Goal: Task Accomplishment & Management: Manage account settings

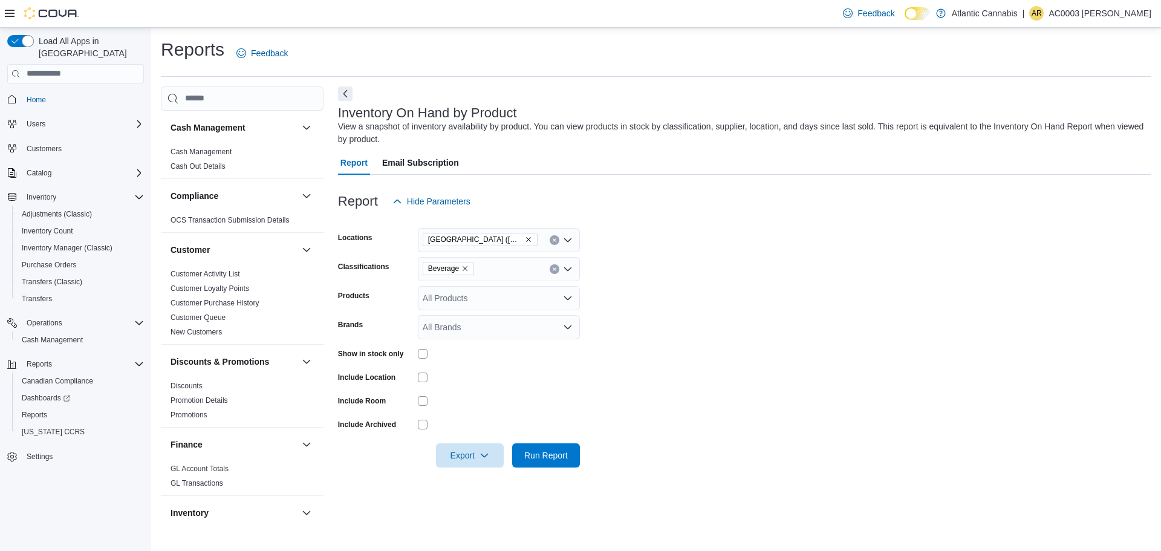
scroll to position [302, 0]
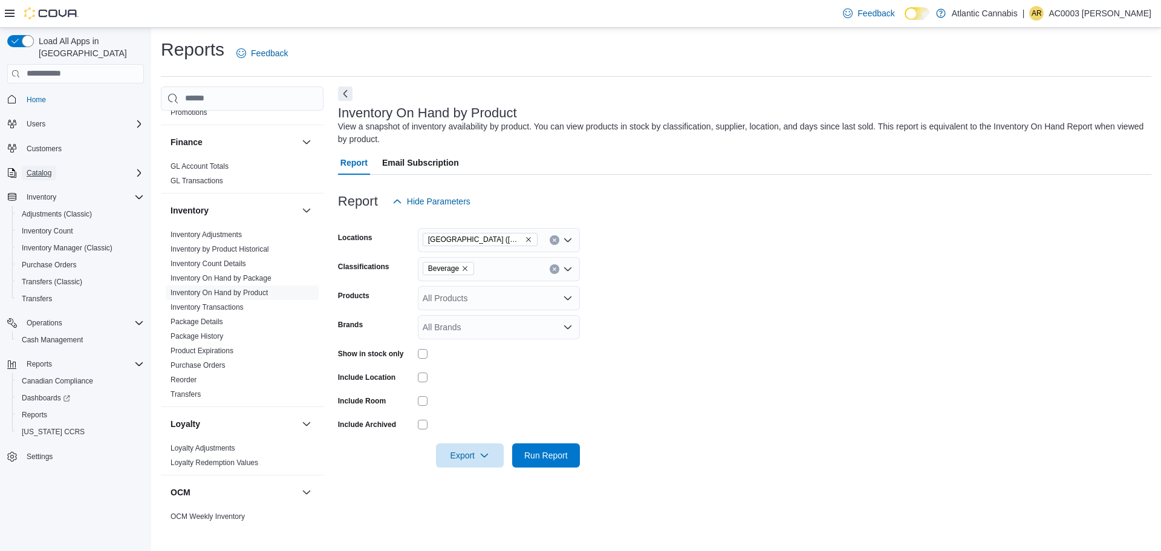
click at [50, 166] on span "Catalog" at bounding box center [39, 173] width 25 height 15
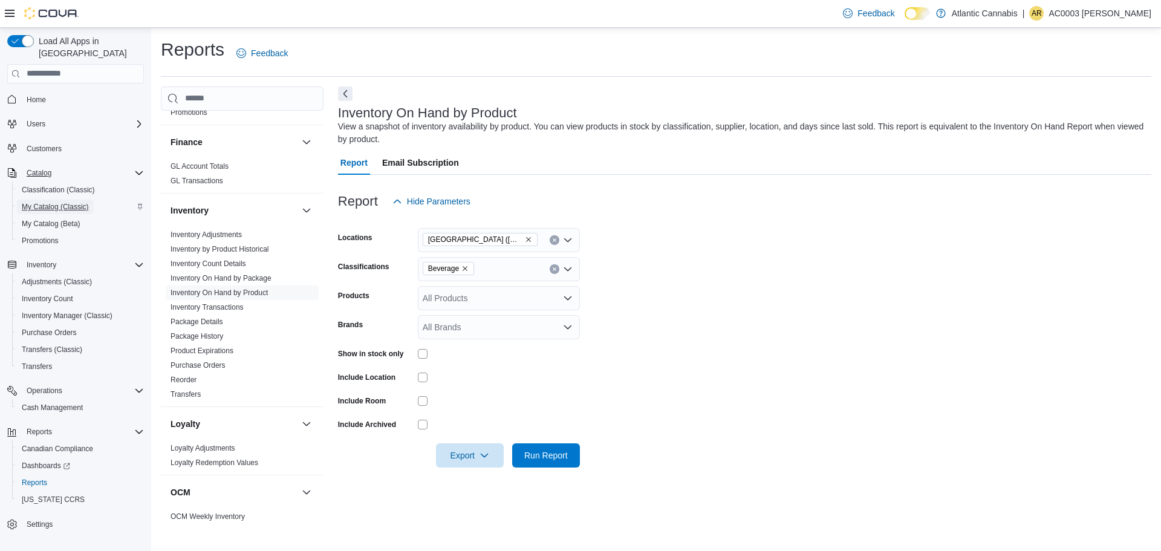
click at [63, 202] on span "My Catalog (Classic)" at bounding box center [55, 207] width 67 height 10
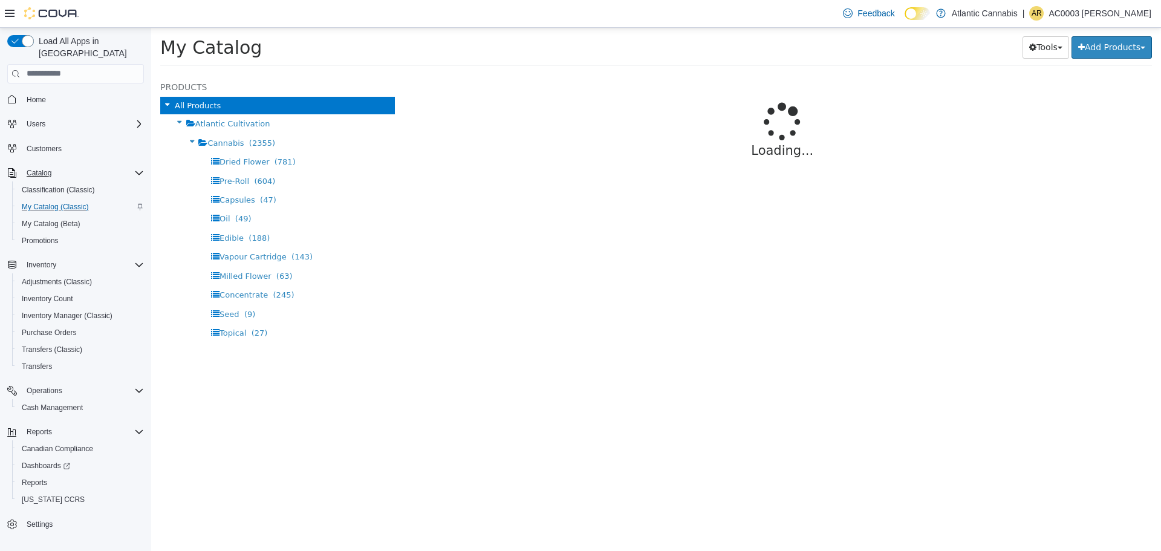
select select "**********"
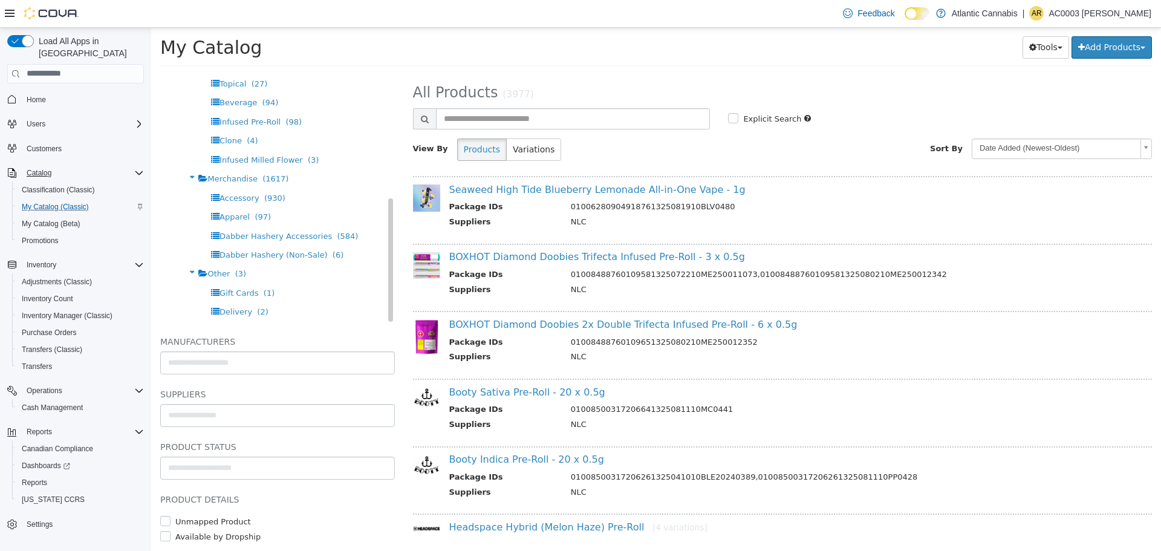
scroll to position [45, 0]
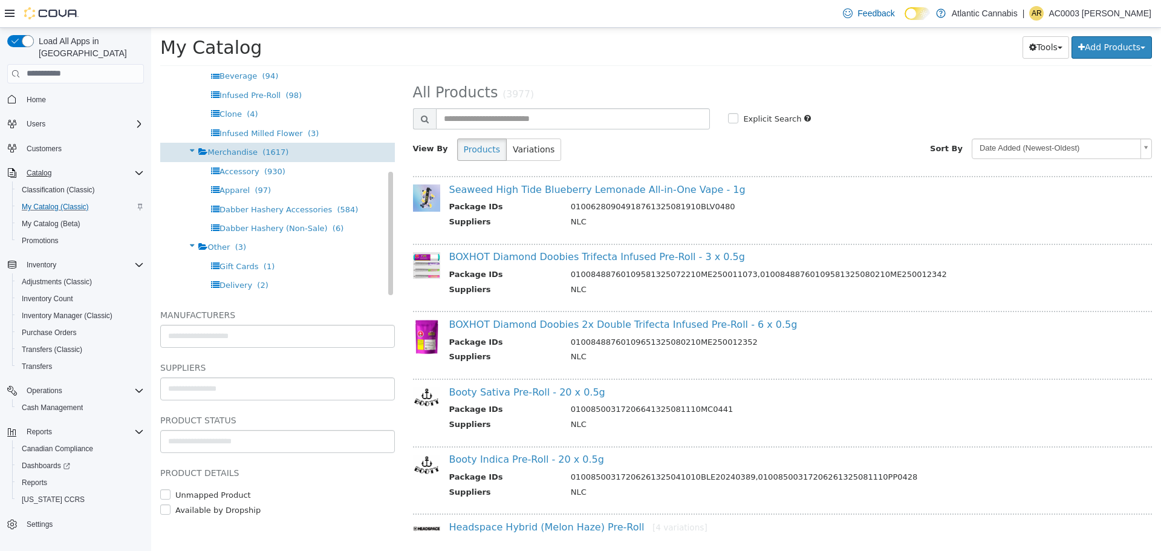
click at [301, 151] on div "Merchandise (1617)" at bounding box center [277, 151] width 235 height 19
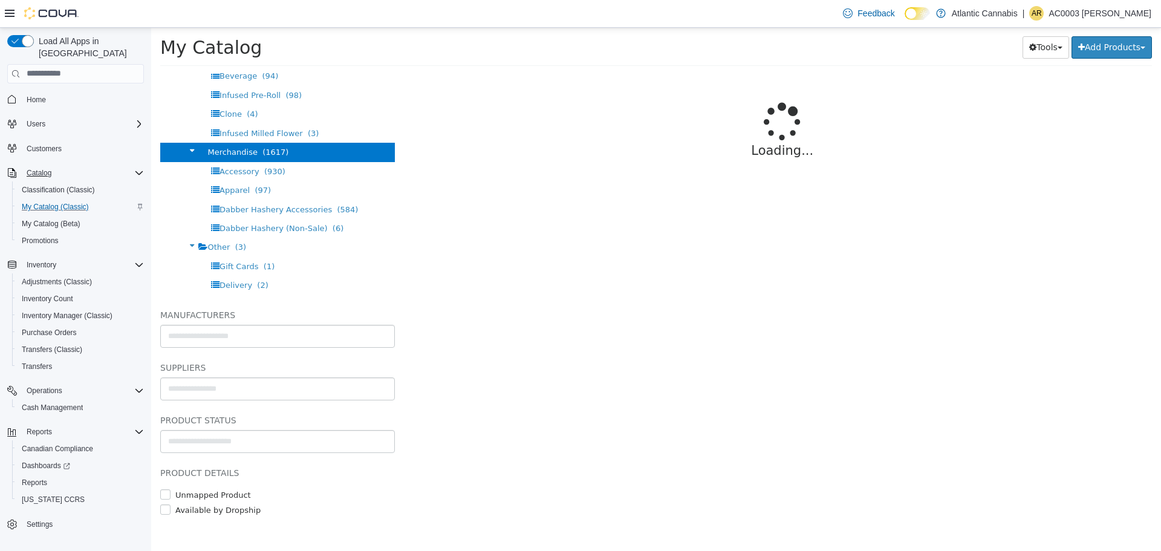
select select "**********"
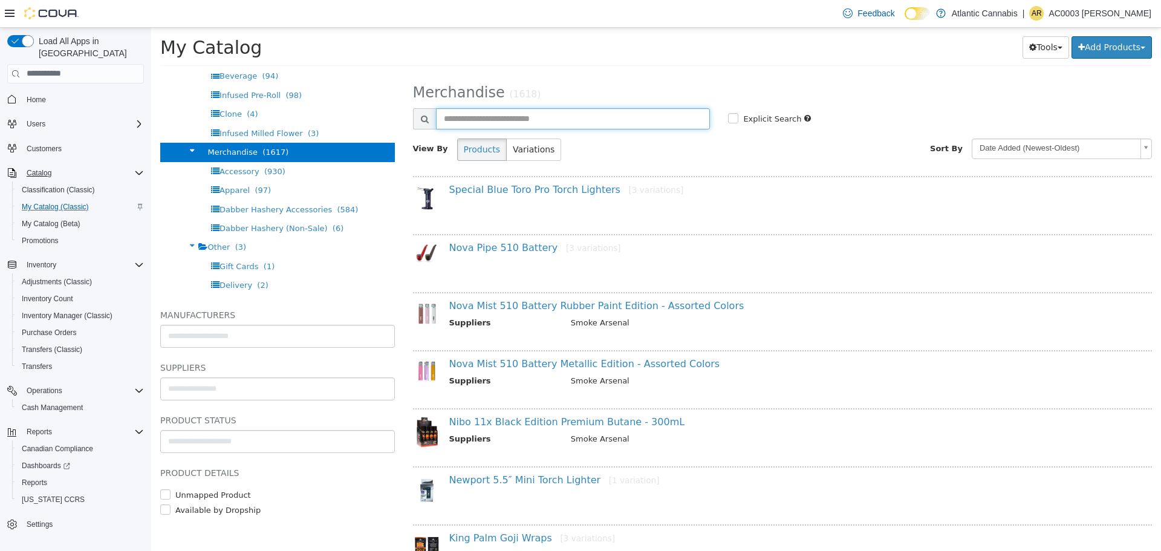
click at [502, 114] on input "text" at bounding box center [573, 118] width 275 height 21
type input "***"
select select "**********"
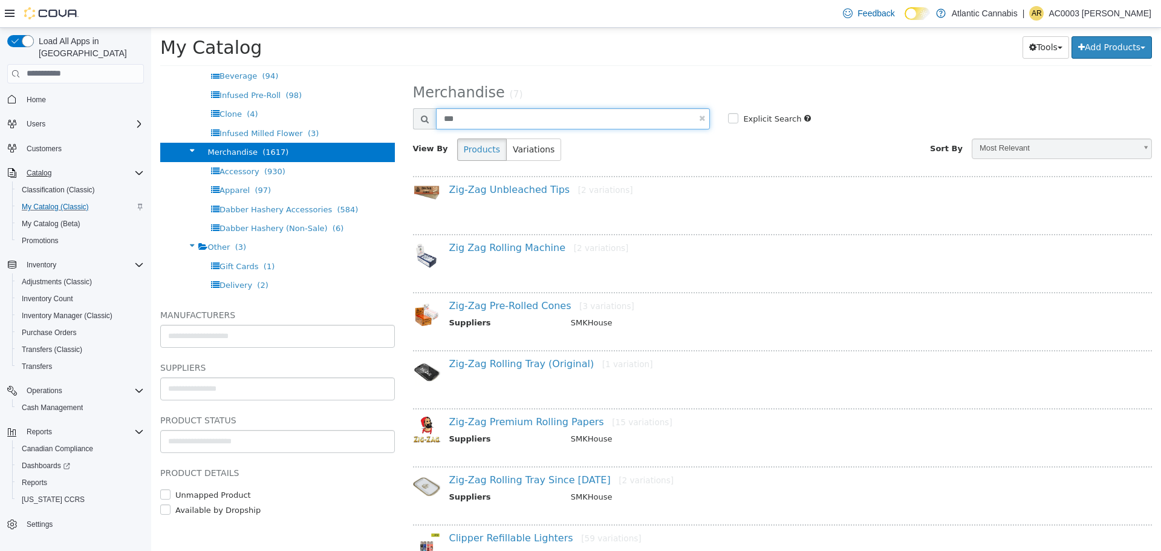
click at [478, 120] on input "***" at bounding box center [573, 118] width 275 height 21
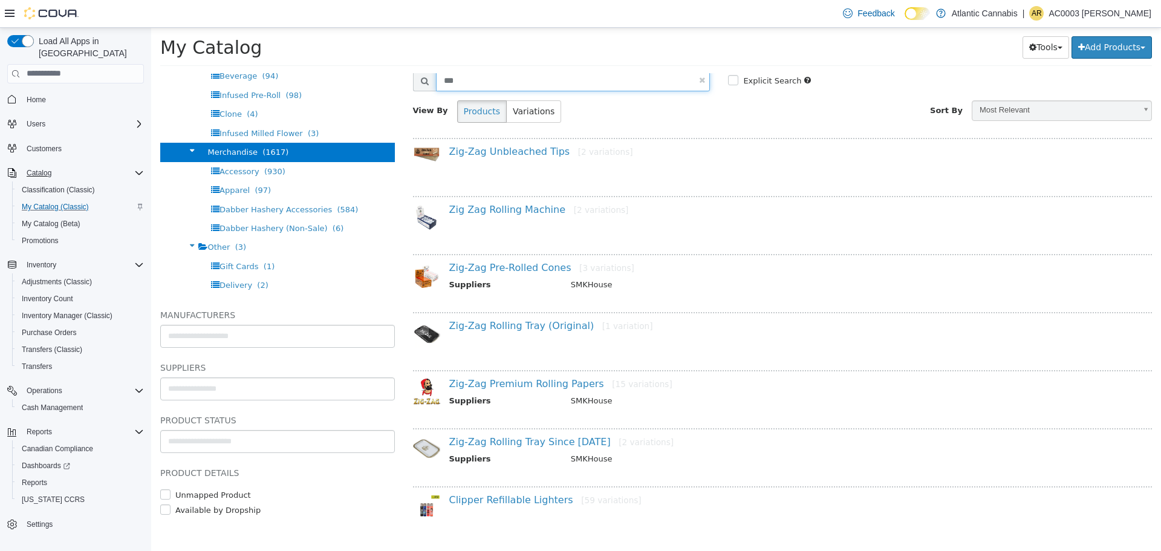
scroll to position [54, 0]
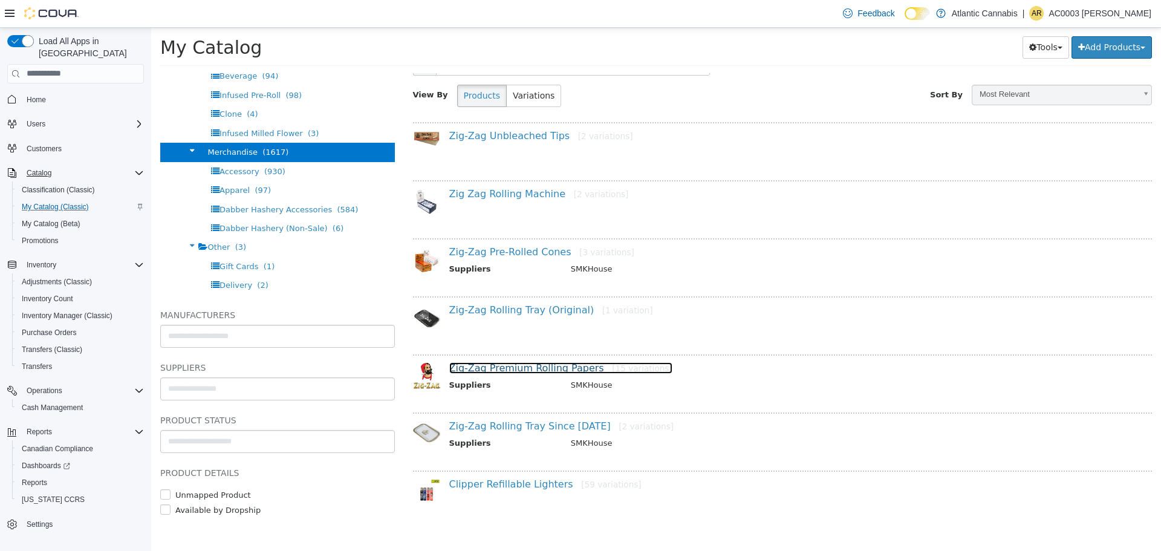
click at [612, 365] on small "[15 variations]" at bounding box center [642, 368] width 60 height 10
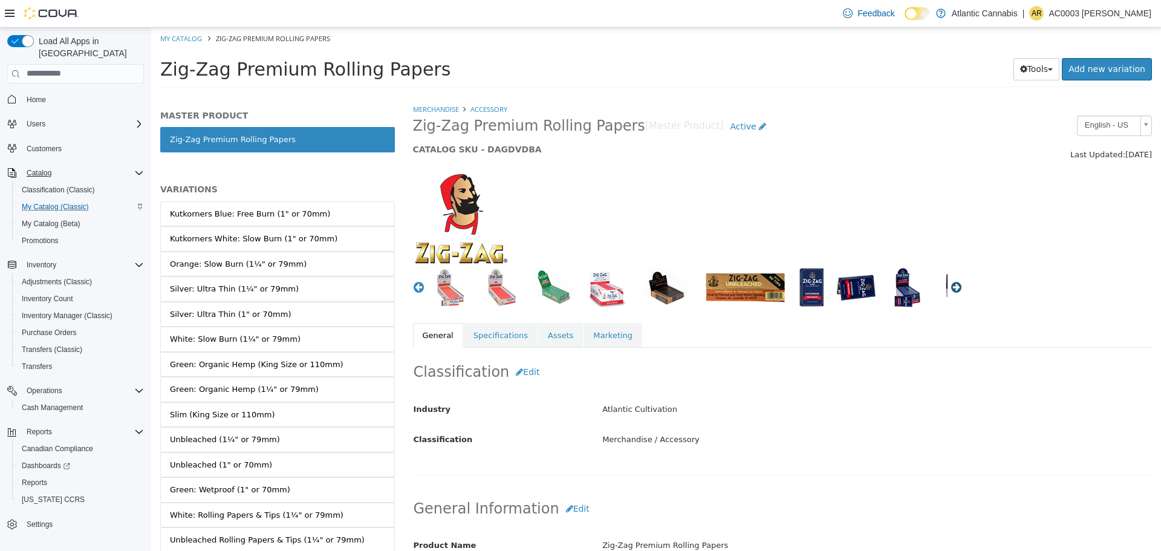
click at [952, 287] on button "Next" at bounding box center [957, 287] width 12 height 12
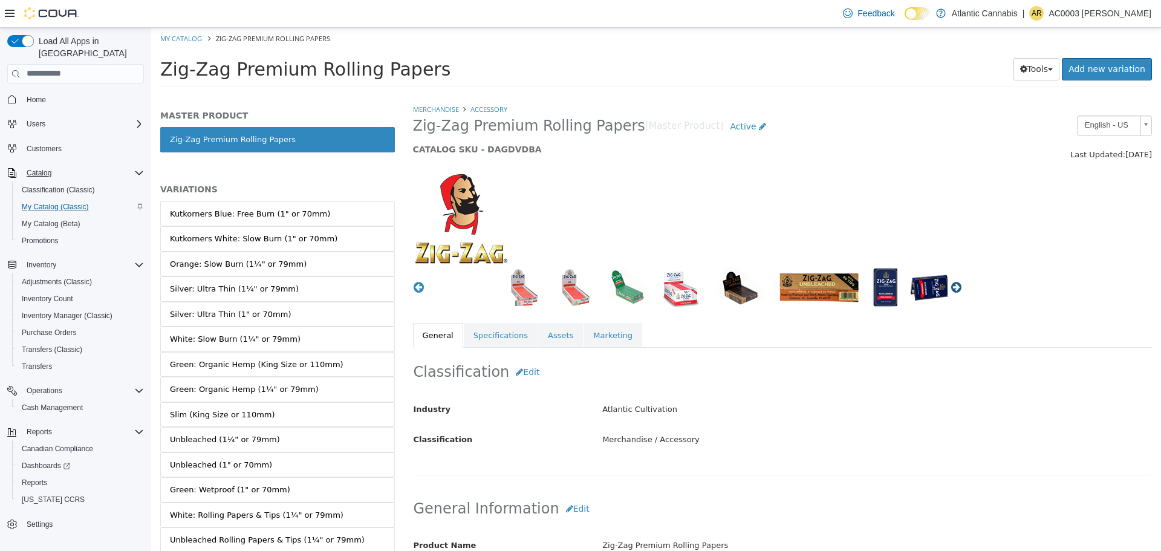
click at [952, 287] on button "Next" at bounding box center [957, 287] width 12 height 12
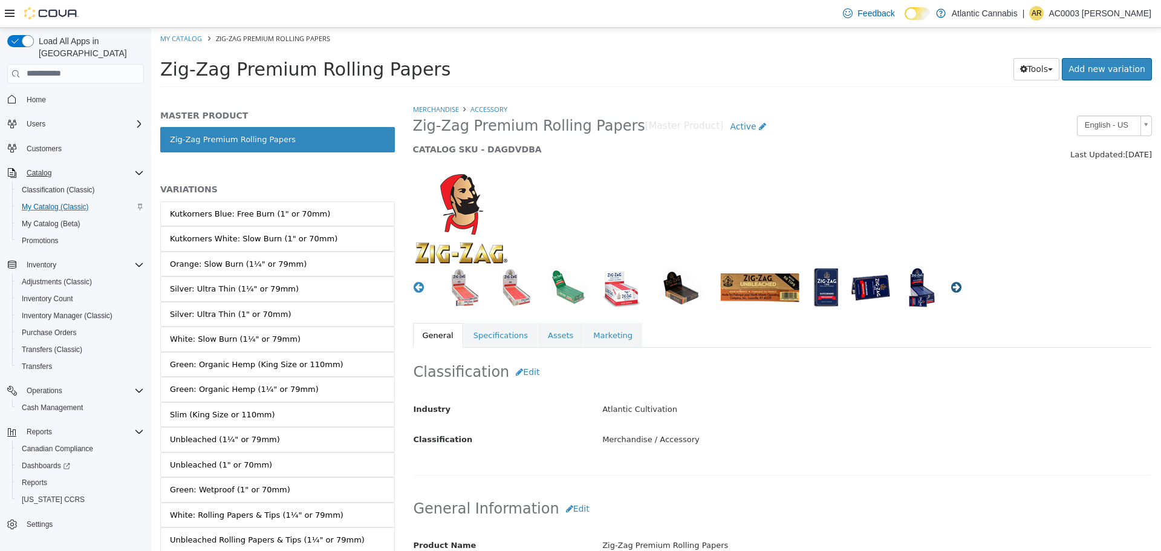
click at [952, 287] on button "Next" at bounding box center [957, 287] width 12 height 12
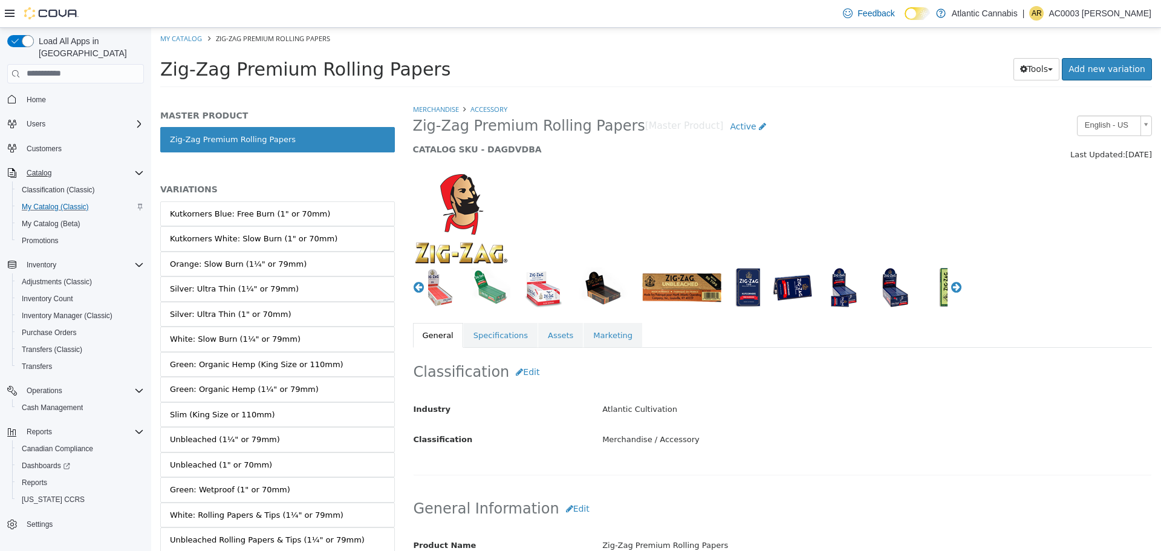
click at [674, 291] on img "button" at bounding box center [682, 287] width 84 height 41
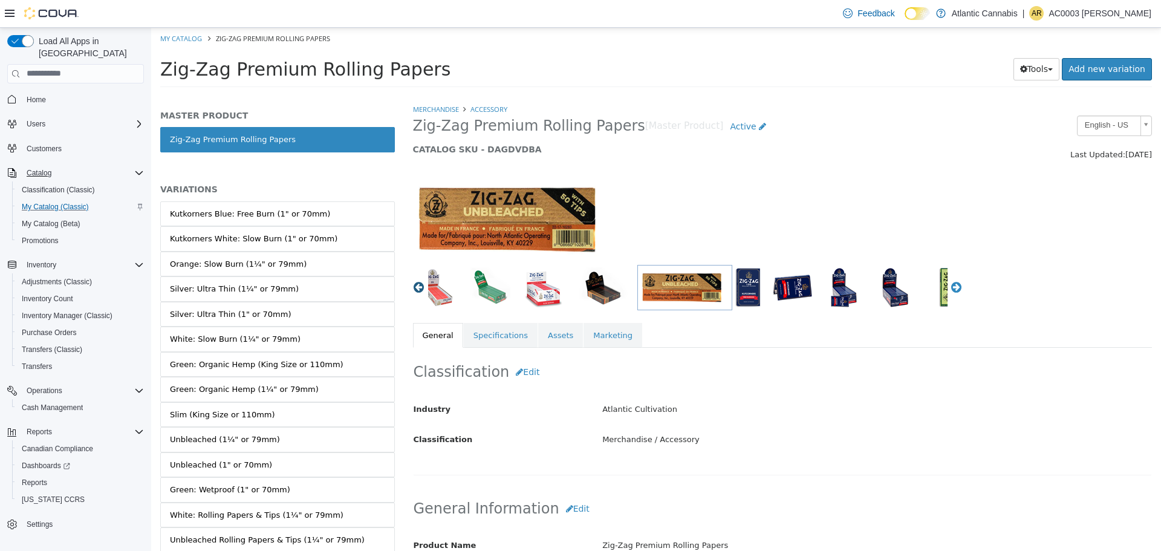
click at [418, 291] on button "Previous" at bounding box center [419, 287] width 12 height 12
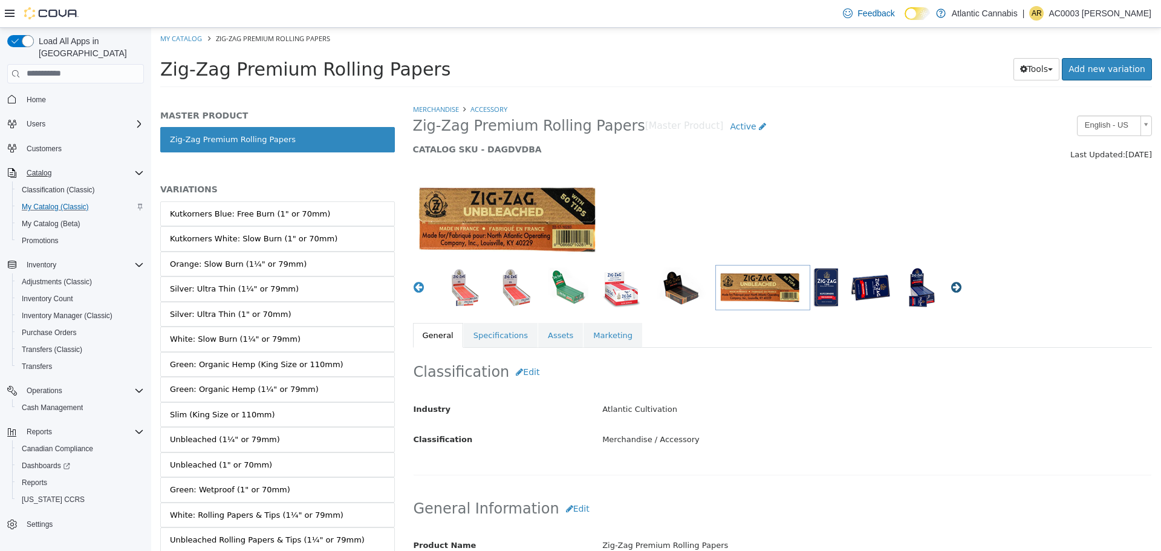
click at [952, 282] on button "Next" at bounding box center [957, 287] width 12 height 12
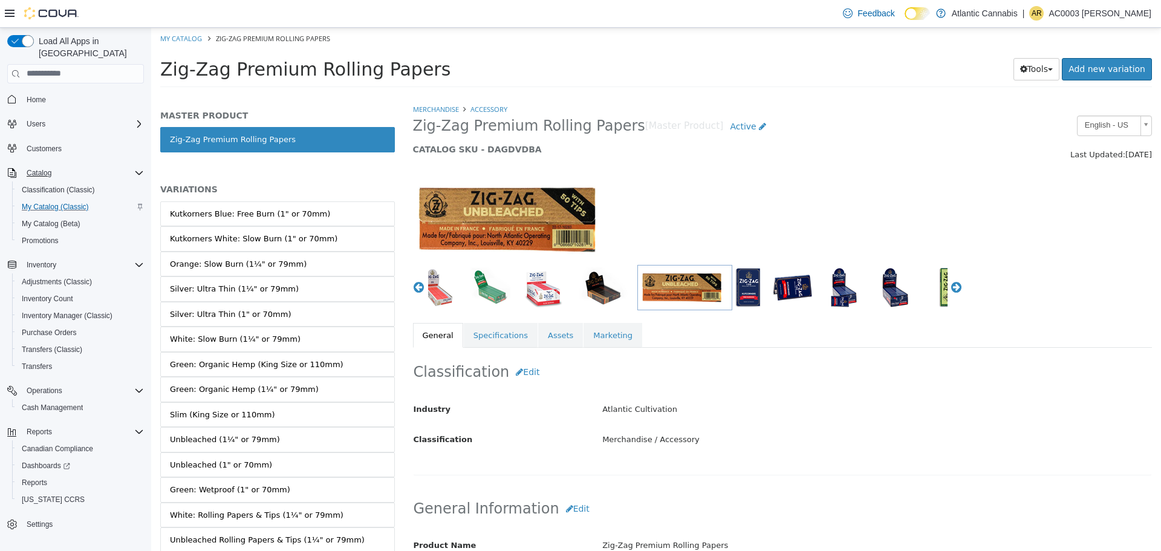
click at [956, 285] on div "Previous Next" at bounding box center [688, 286] width 568 height 45
click at [953, 288] on button "Next" at bounding box center [957, 287] width 12 height 12
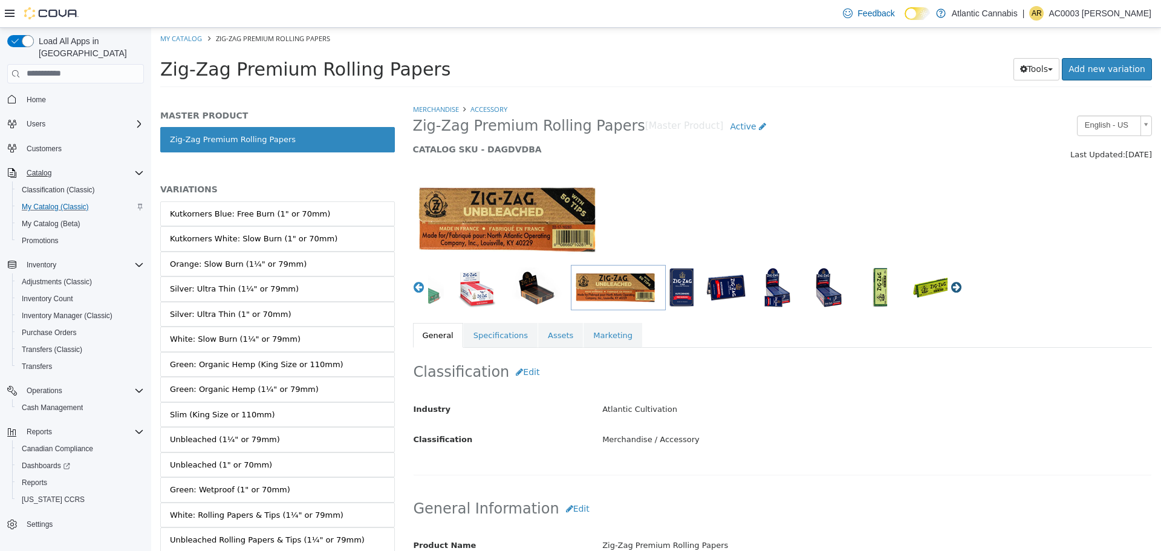
click at [953, 288] on button "Next" at bounding box center [957, 287] width 12 height 12
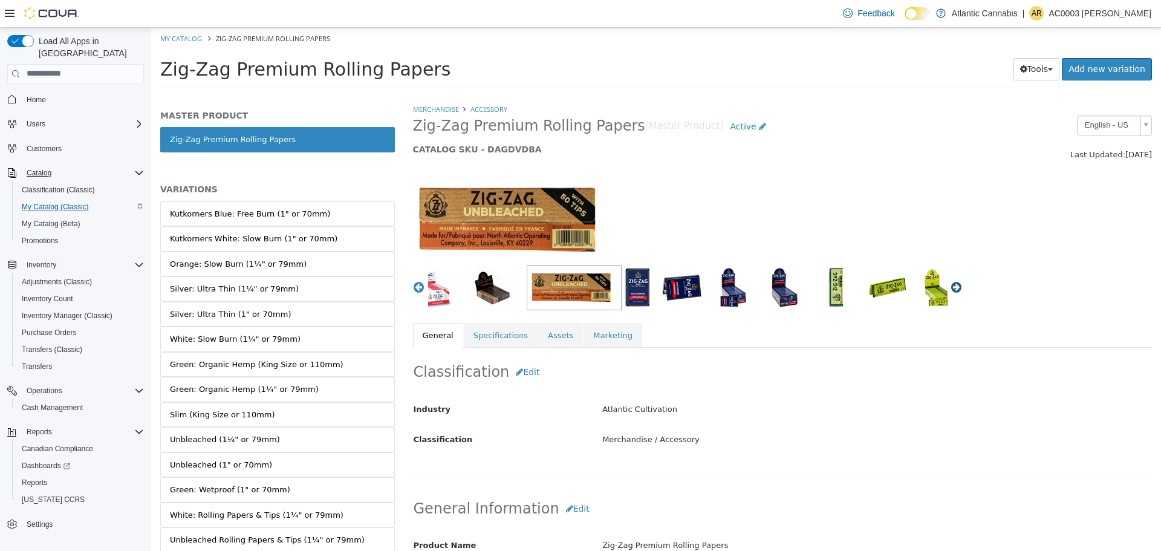
click at [953, 288] on button "Next" at bounding box center [957, 287] width 12 height 12
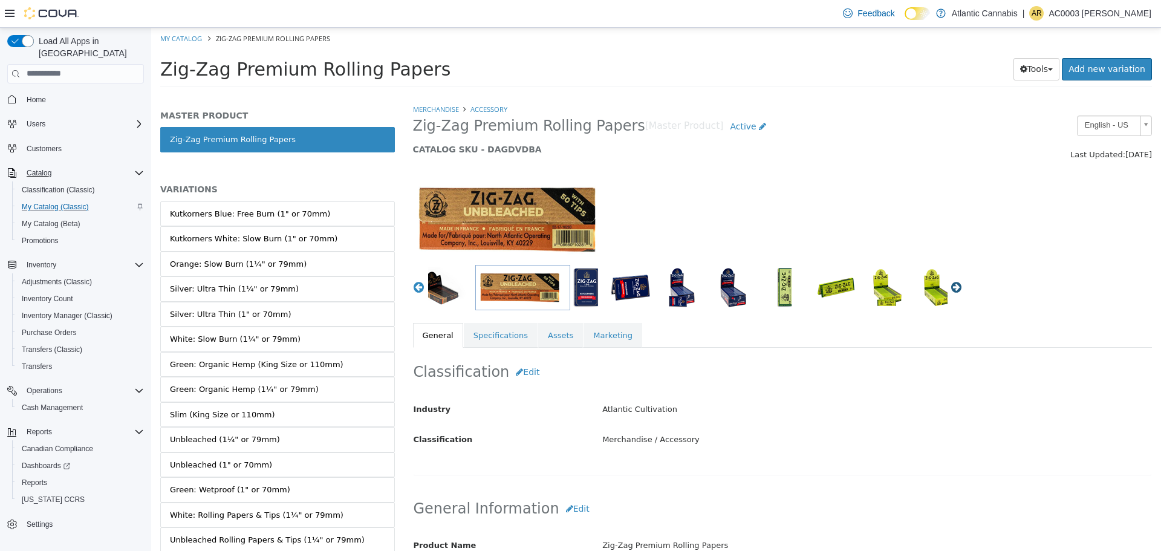
click at [953, 288] on button "Next" at bounding box center [957, 287] width 12 height 12
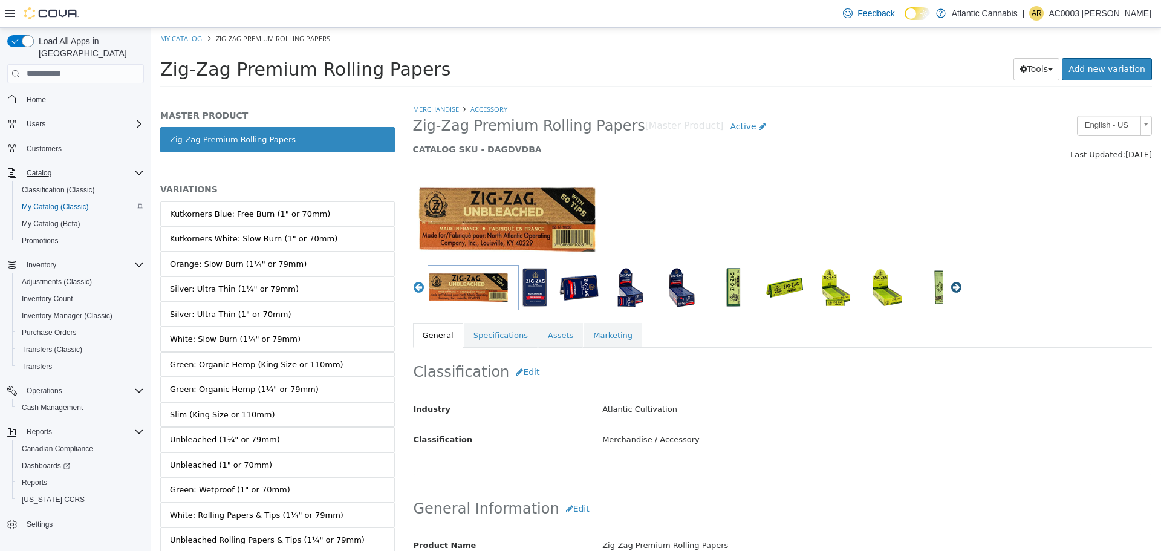
click at [953, 288] on button "Next" at bounding box center [957, 287] width 12 height 12
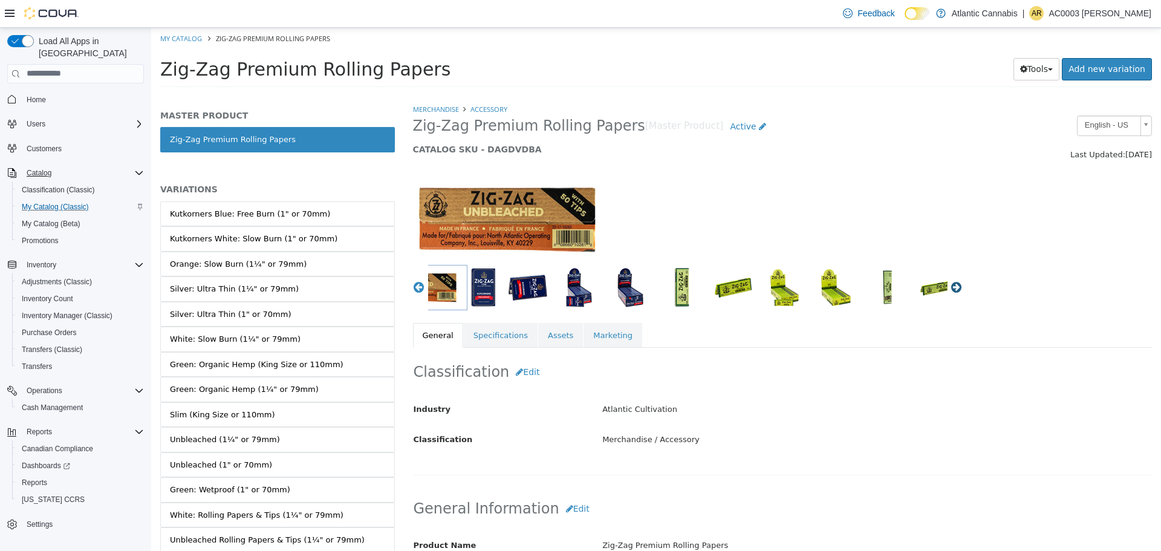
click at [951, 285] on button "Next" at bounding box center [957, 287] width 12 height 12
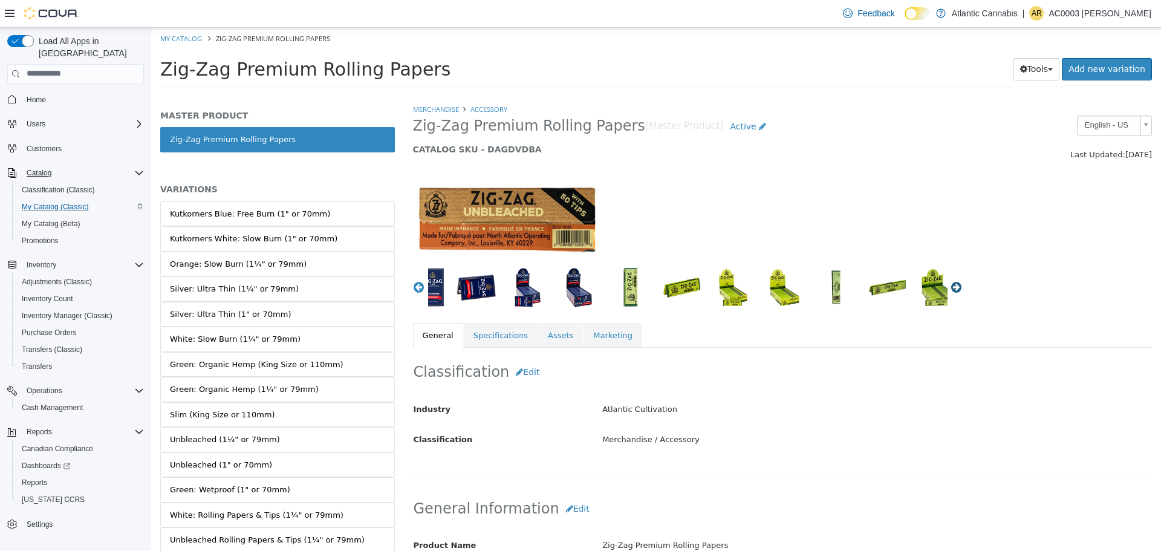
click at [951, 285] on button "Next" at bounding box center [957, 287] width 12 height 12
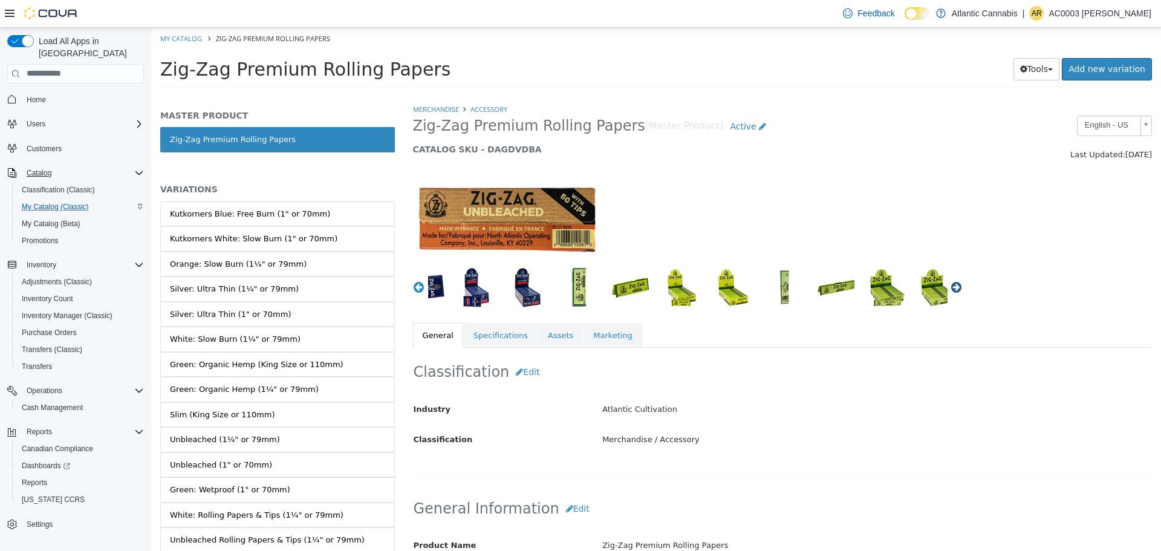
click at [951, 285] on button "Next" at bounding box center [957, 287] width 12 height 12
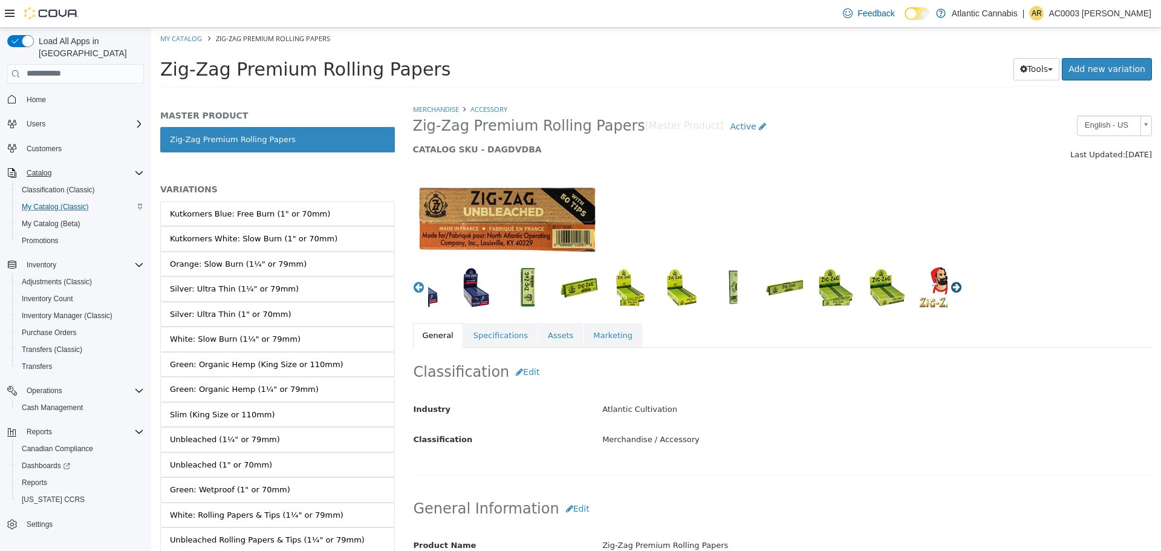
click at [951, 285] on button "Next" at bounding box center [957, 287] width 12 height 12
click at [951, 284] on button "Next" at bounding box center [957, 287] width 12 height 12
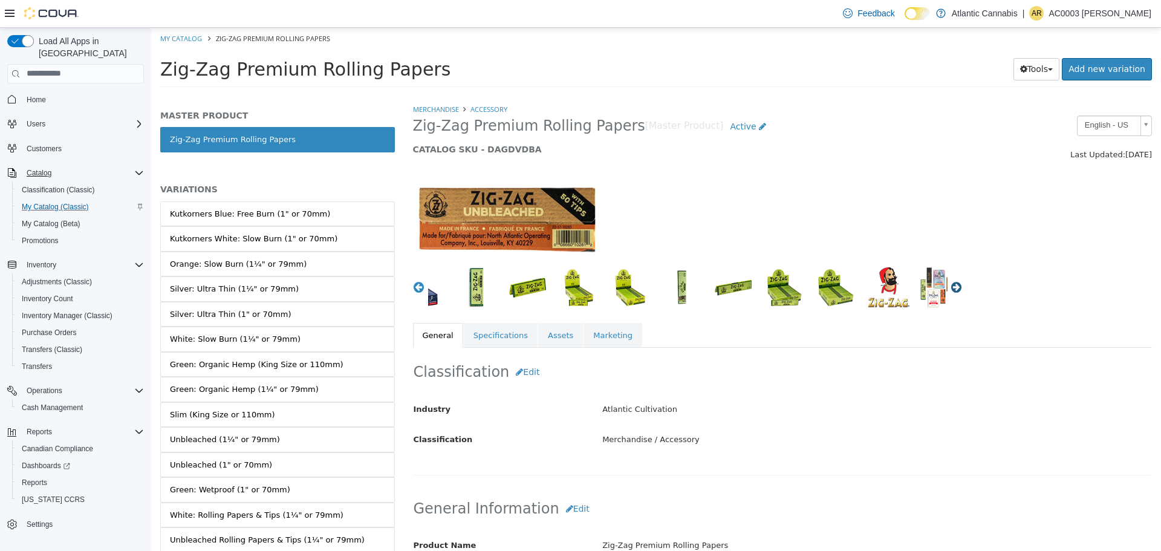
click at [951, 284] on button "Next" at bounding box center [957, 287] width 12 height 12
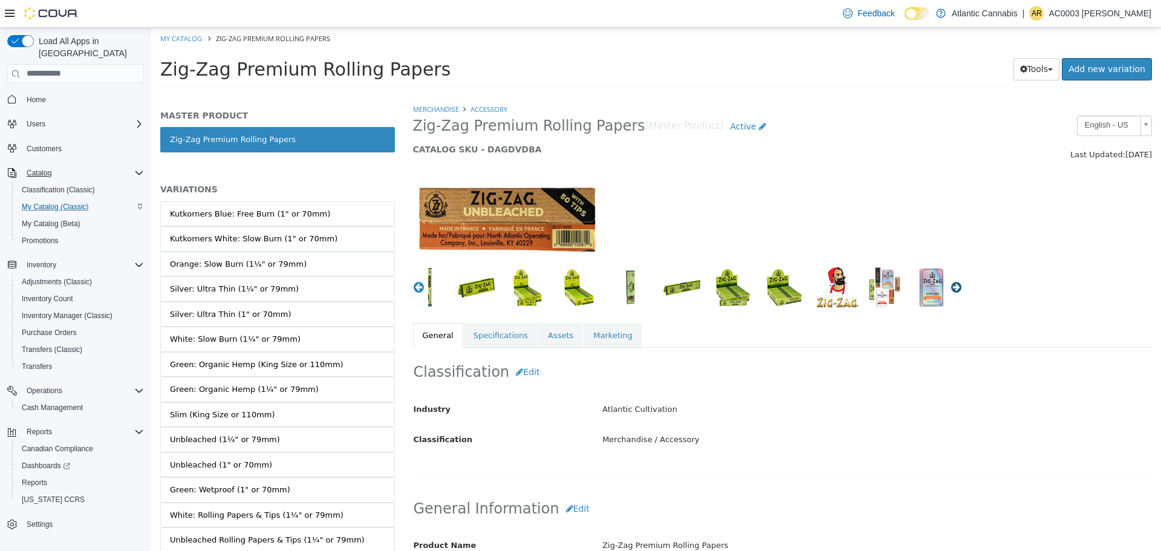
click at [951, 284] on button "Next" at bounding box center [957, 287] width 12 height 12
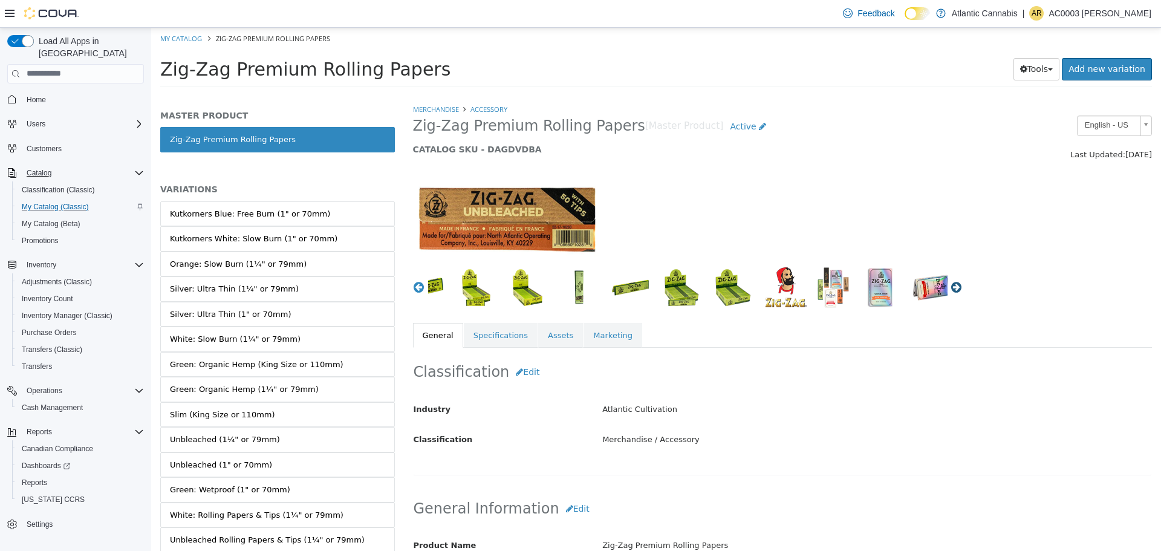
click at [951, 284] on button "Next" at bounding box center [957, 287] width 12 height 12
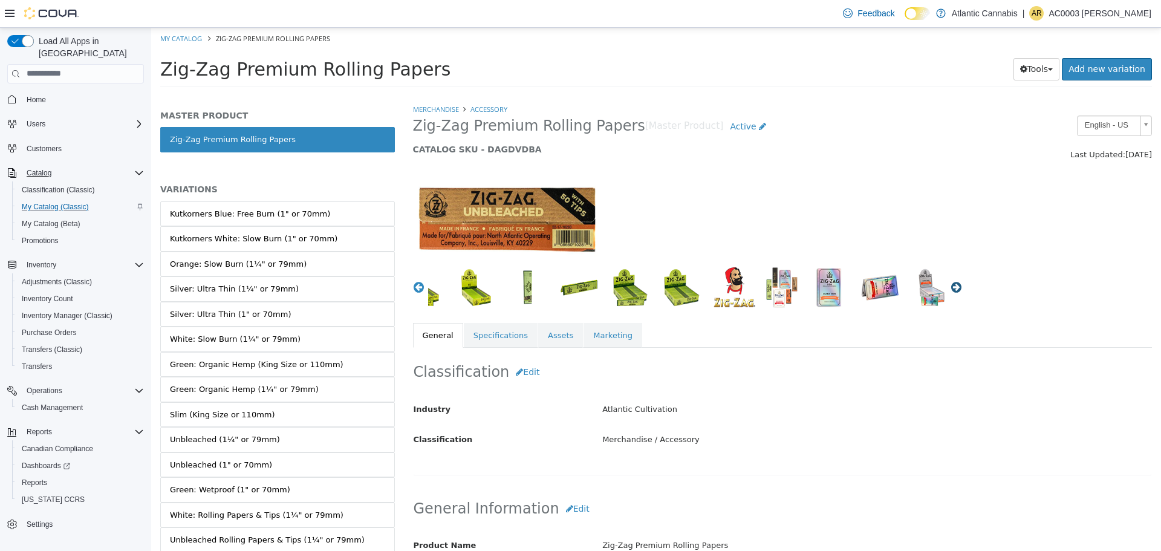
click at [951, 284] on button "Next" at bounding box center [957, 287] width 12 height 12
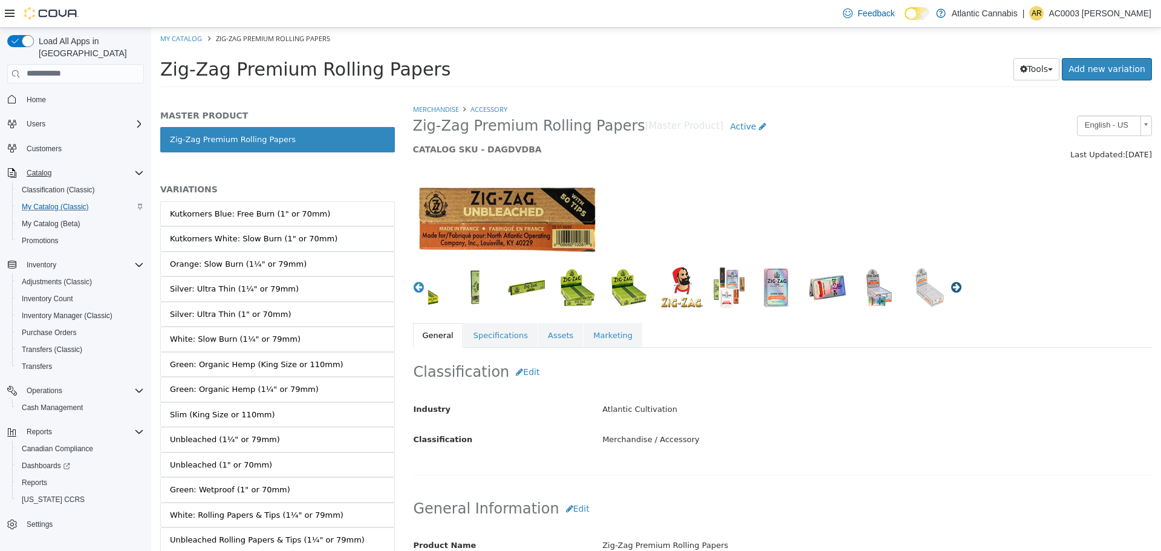
click at [951, 284] on button "Next" at bounding box center [957, 287] width 12 height 12
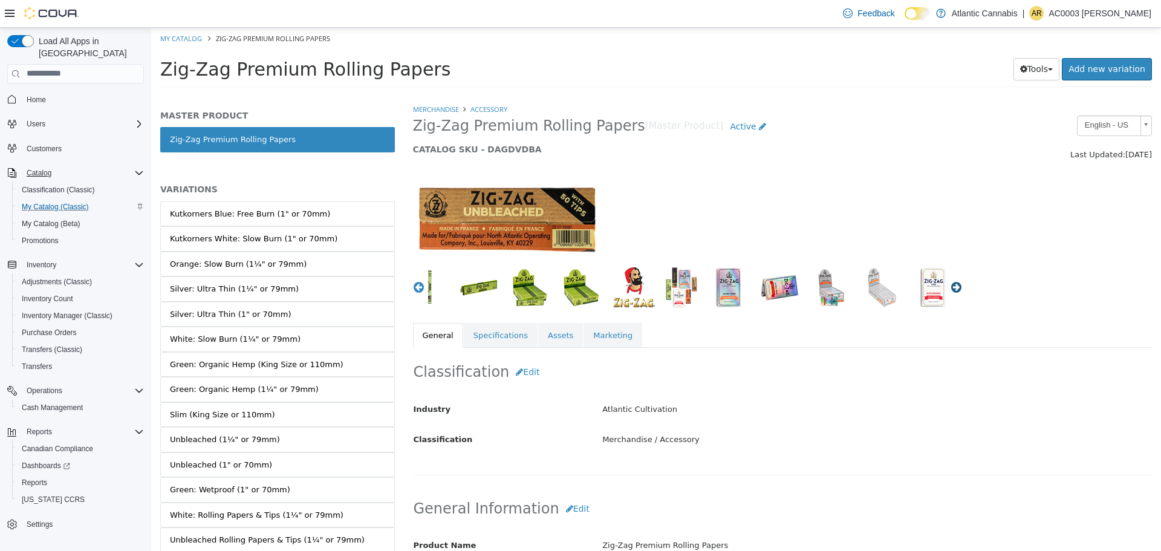
click at [951, 284] on button "Next" at bounding box center [957, 287] width 12 height 12
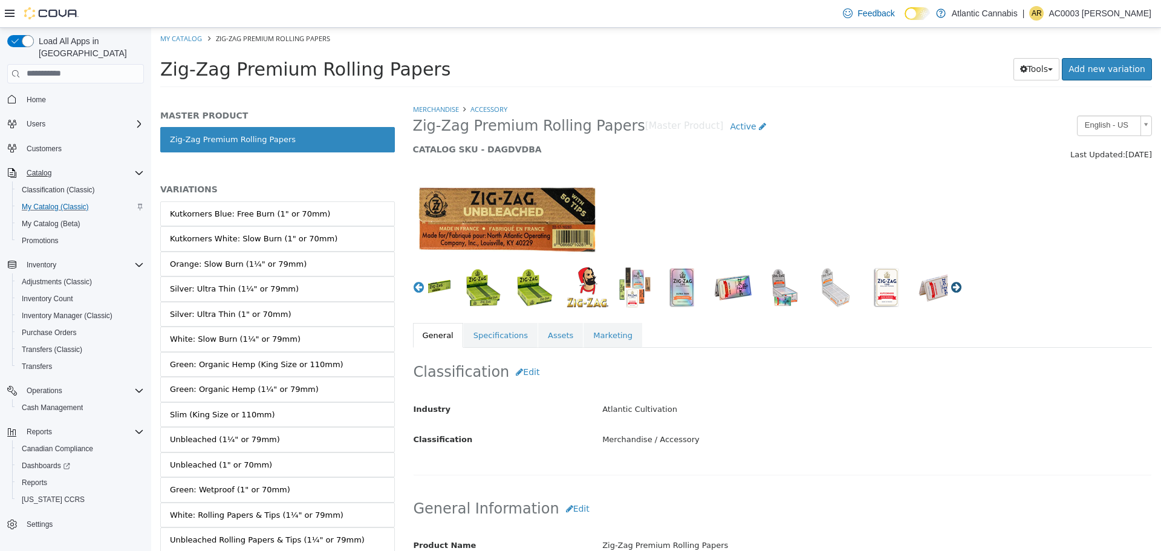
click at [951, 284] on button "Next" at bounding box center [957, 287] width 12 height 12
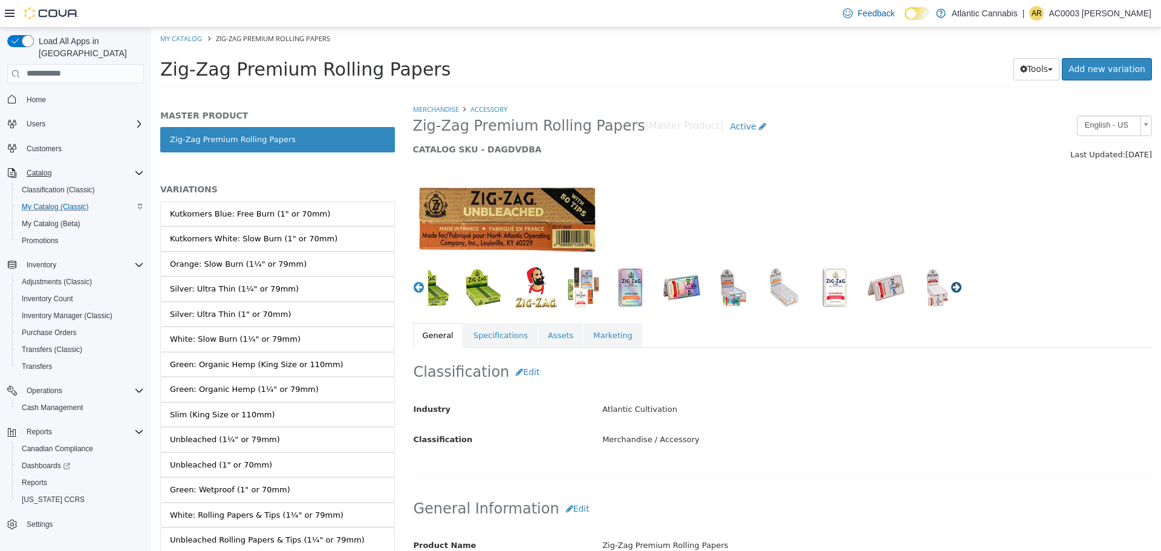
click at [951, 284] on button "Next" at bounding box center [957, 287] width 12 height 12
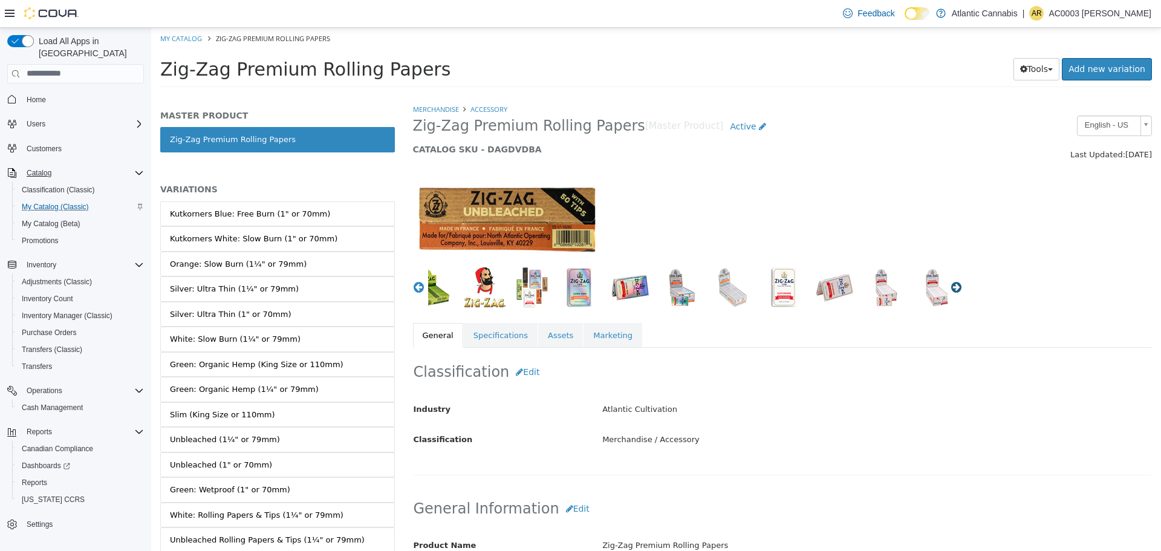
click at [951, 284] on button "Next" at bounding box center [957, 287] width 12 height 12
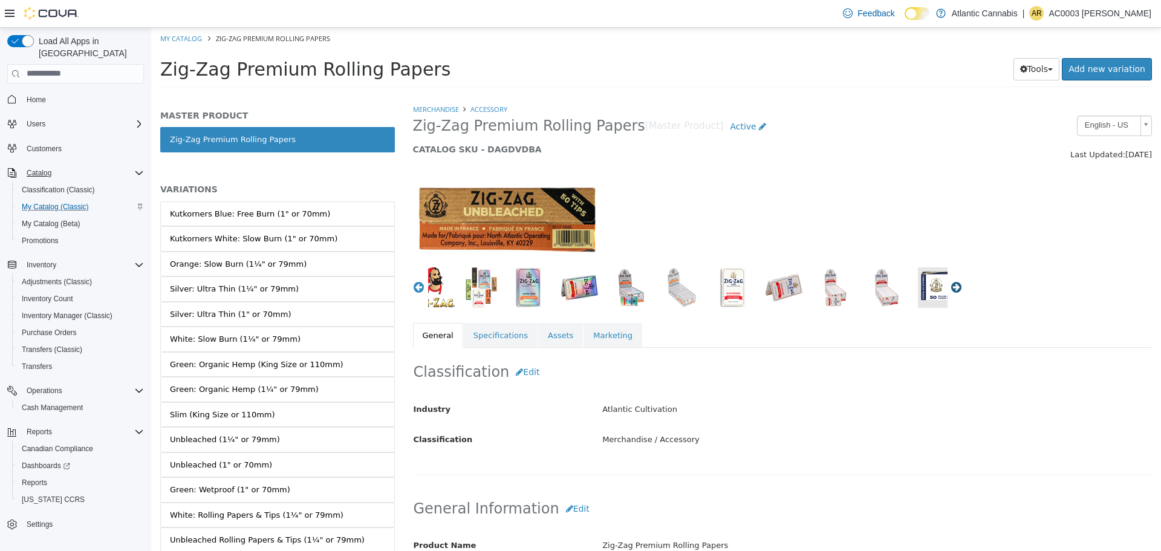
click at [951, 284] on button "Next" at bounding box center [957, 287] width 12 height 12
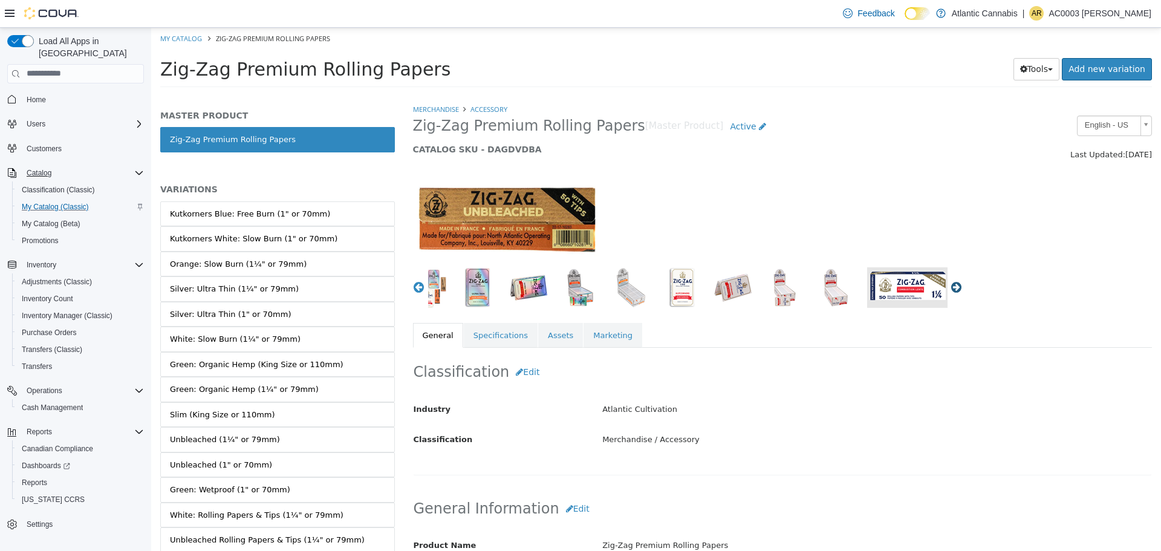
click at [951, 284] on button "Next" at bounding box center [957, 287] width 12 height 12
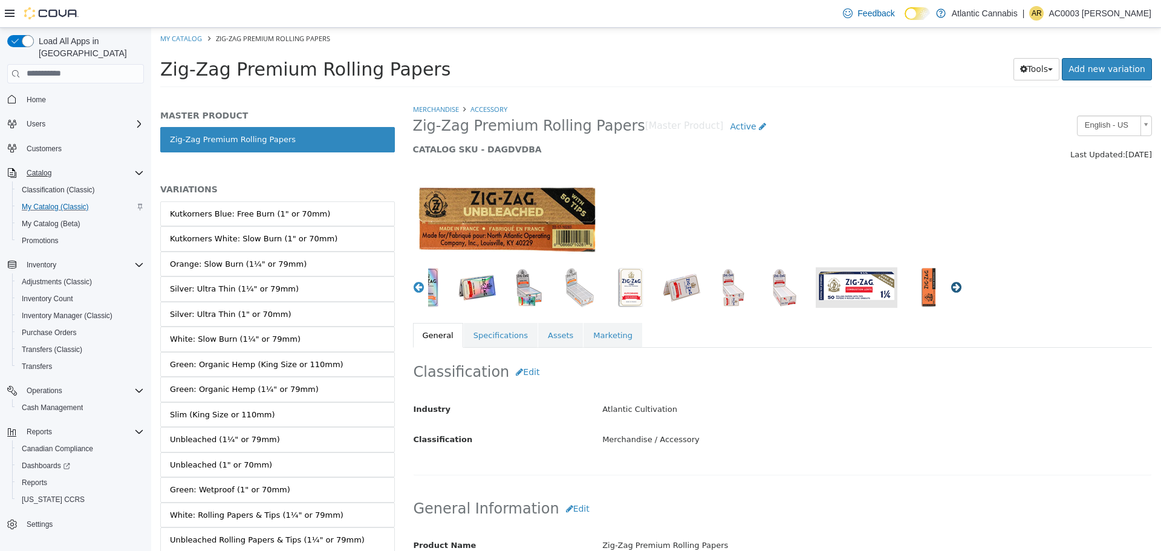
click at [951, 284] on button "Next" at bounding box center [957, 287] width 12 height 12
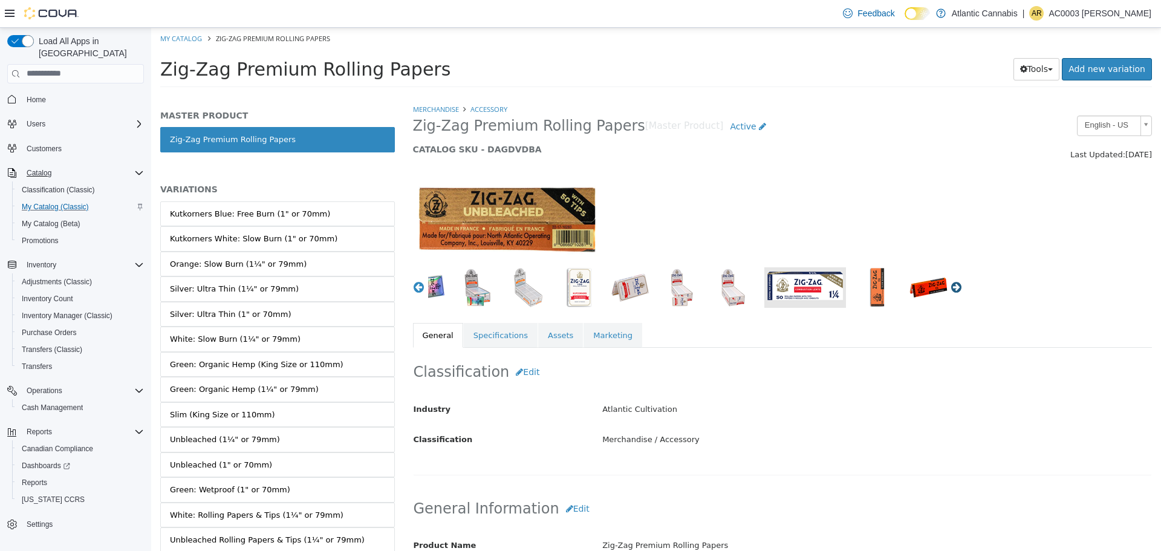
click at [951, 284] on button "Next" at bounding box center [957, 287] width 12 height 12
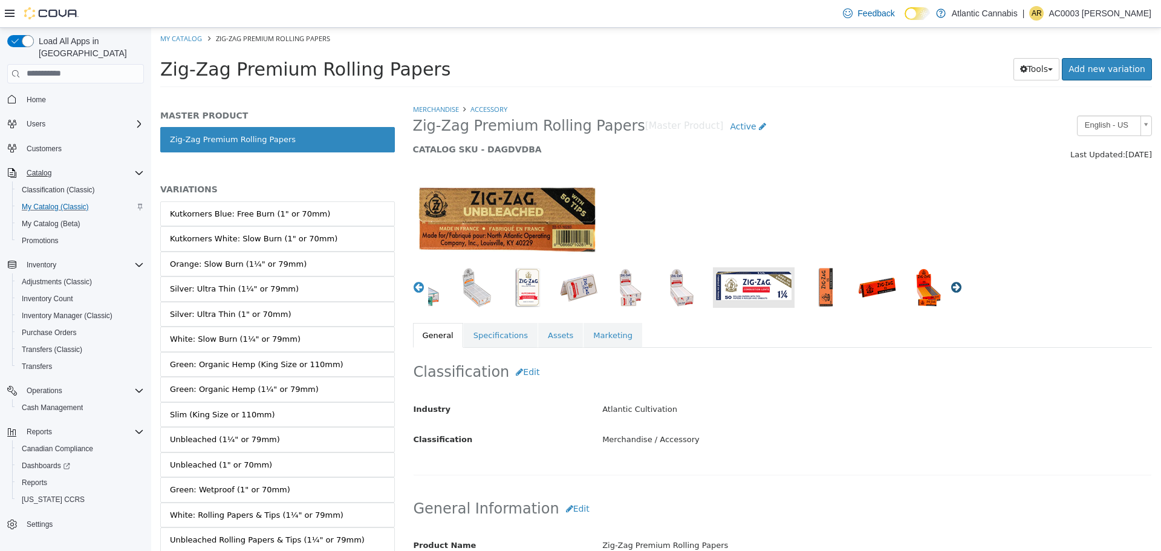
click at [951, 284] on button "Next" at bounding box center [957, 287] width 12 height 12
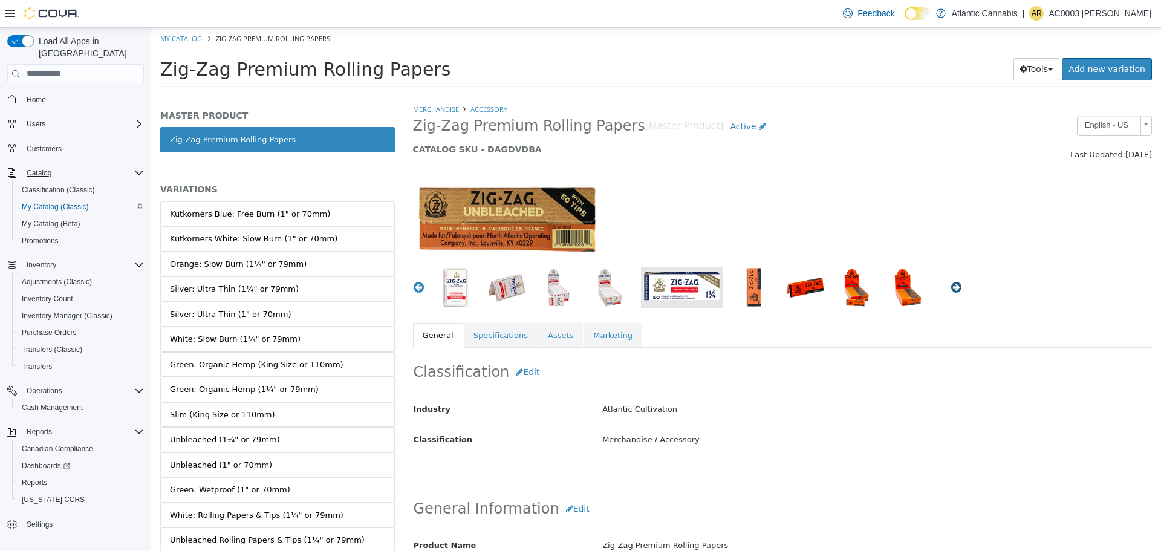
click at [951, 284] on button "Next" at bounding box center [957, 287] width 12 height 12
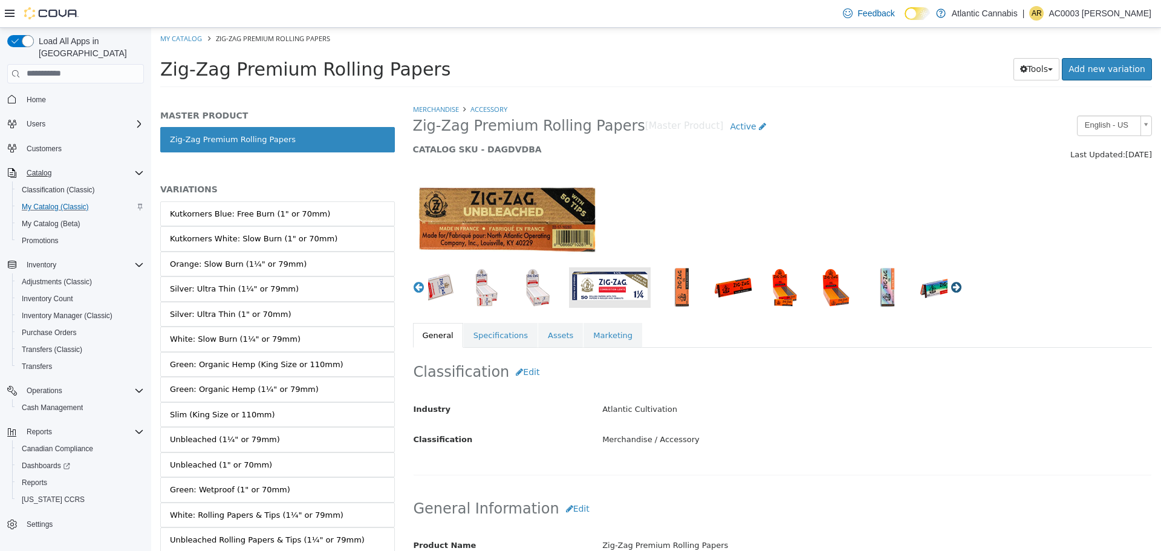
click at [951, 284] on button "Next" at bounding box center [957, 287] width 12 height 12
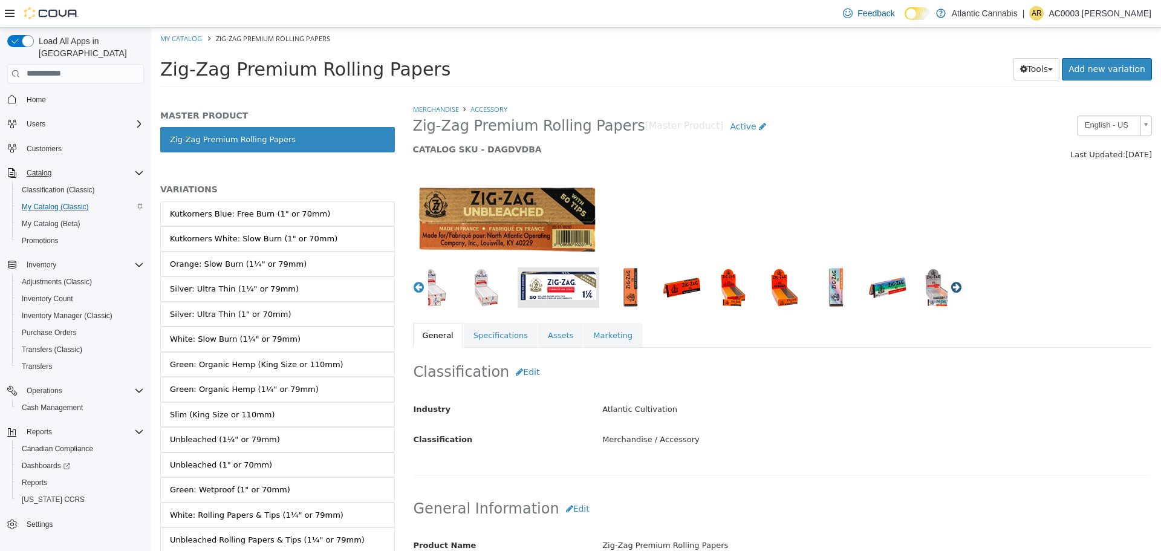
click at [953, 284] on button "Next" at bounding box center [957, 287] width 12 height 12
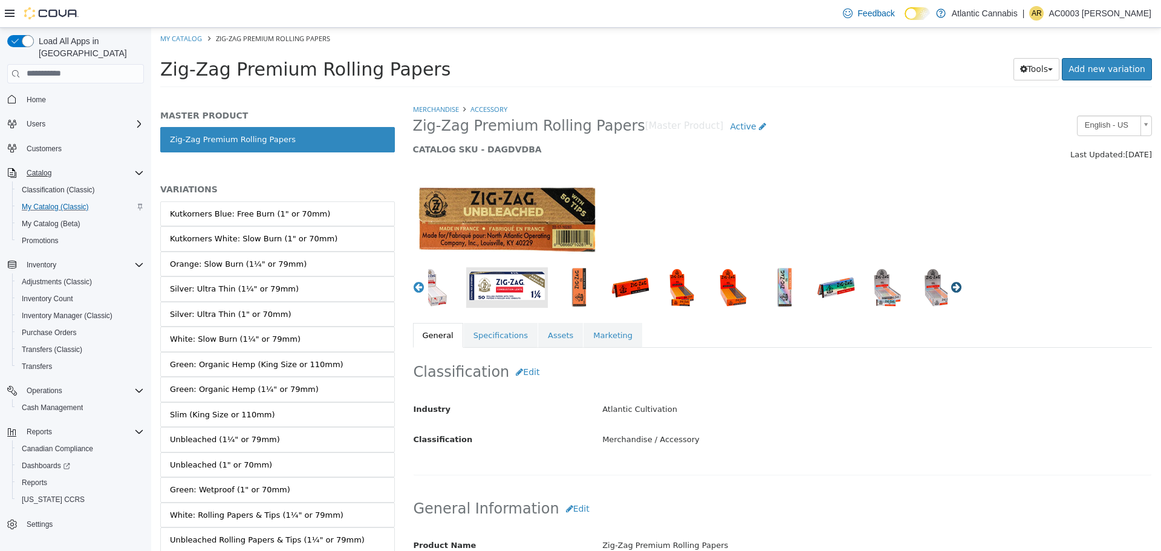
click at [953, 284] on button "Next" at bounding box center [957, 287] width 12 height 12
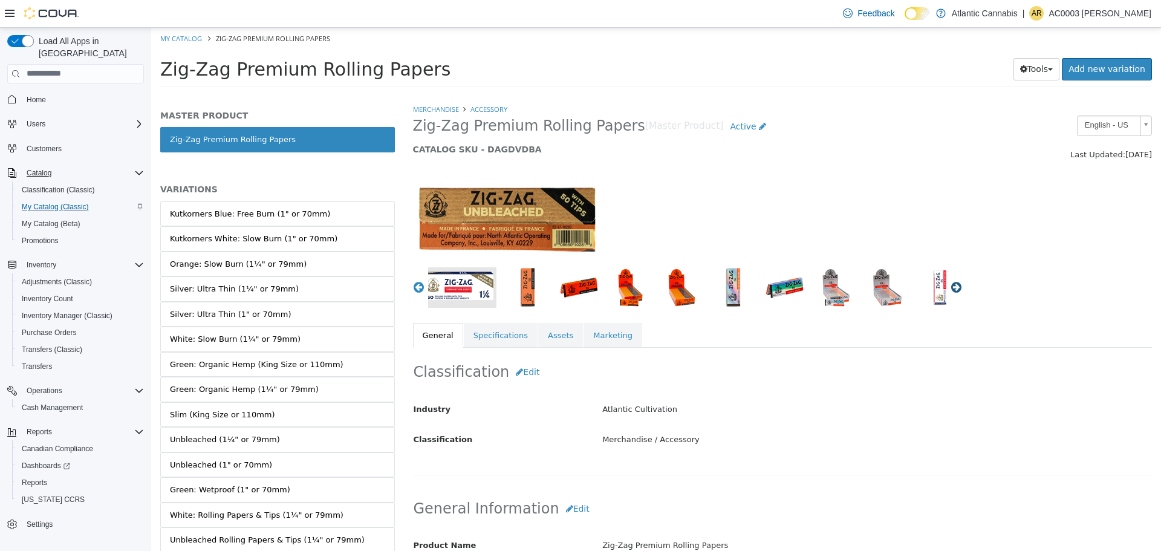
click at [953, 284] on button "Next" at bounding box center [957, 287] width 12 height 12
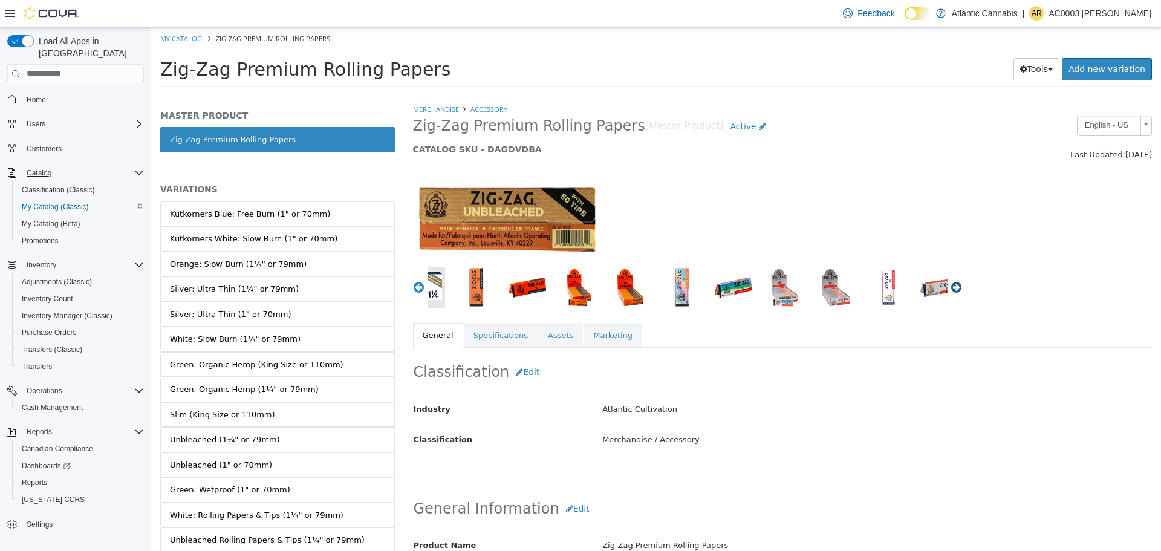
click at [953, 284] on button "Next" at bounding box center [957, 287] width 12 height 12
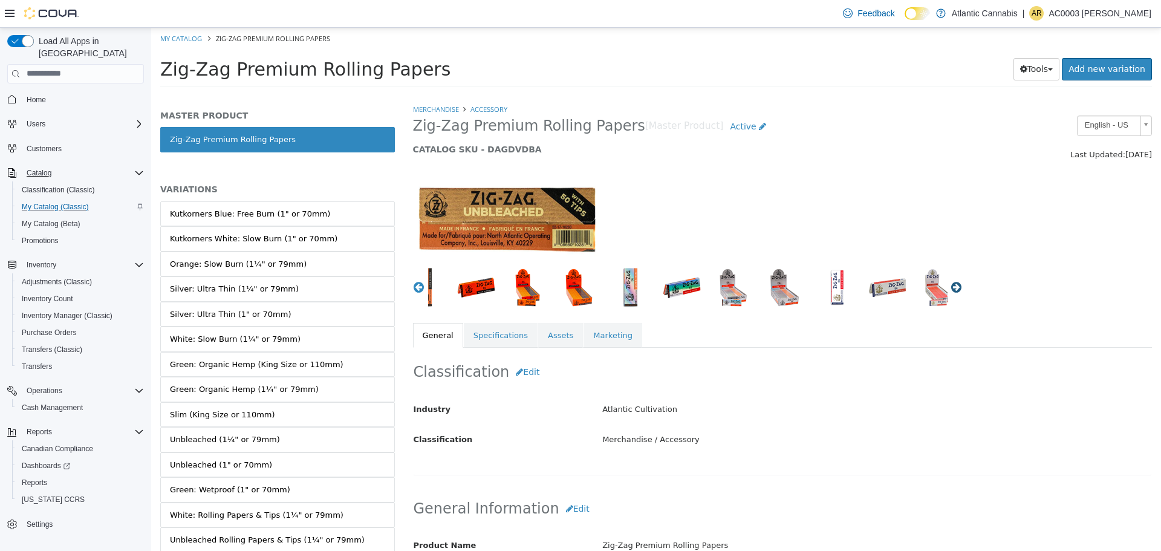
click at [953, 284] on button "Next" at bounding box center [957, 287] width 12 height 12
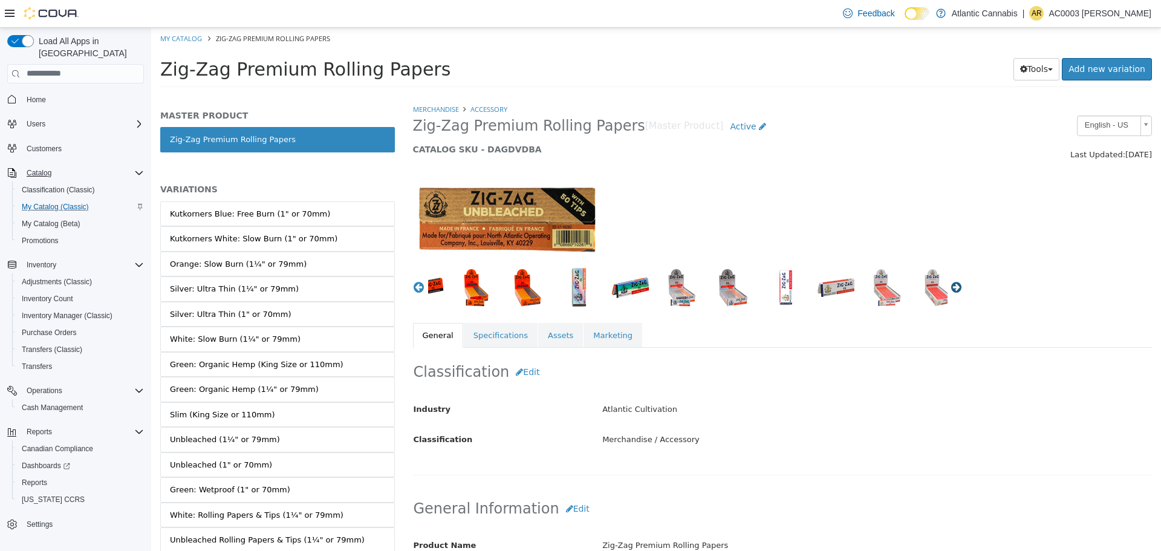
click at [953, 284] on button "Next" at bounding box center [957, 287] width 12 height 12
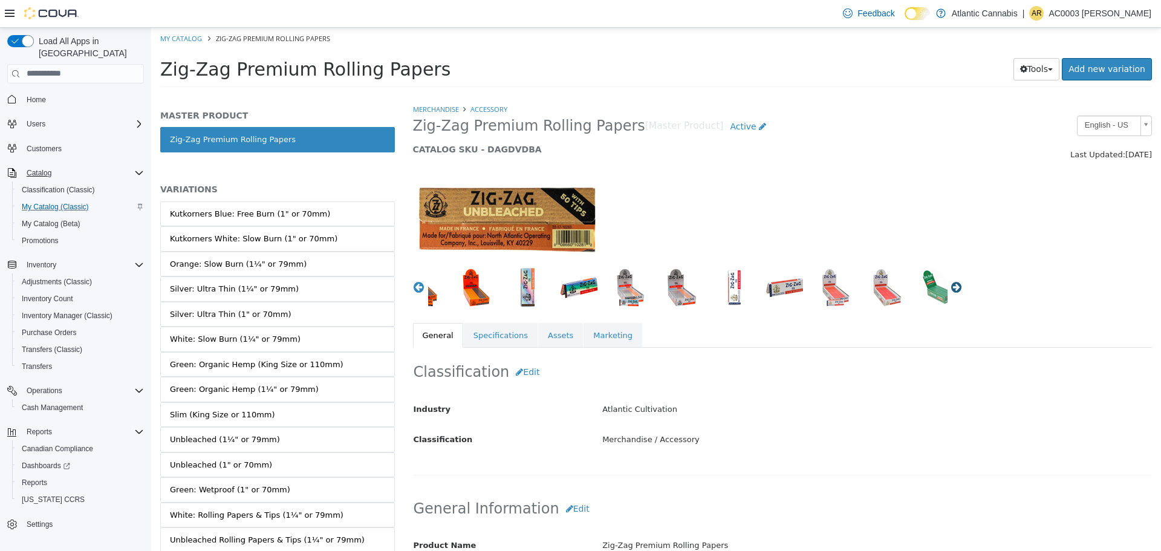
click at [953, 284] on button "Next" at bounding box center [957, 287] width 12 height 12
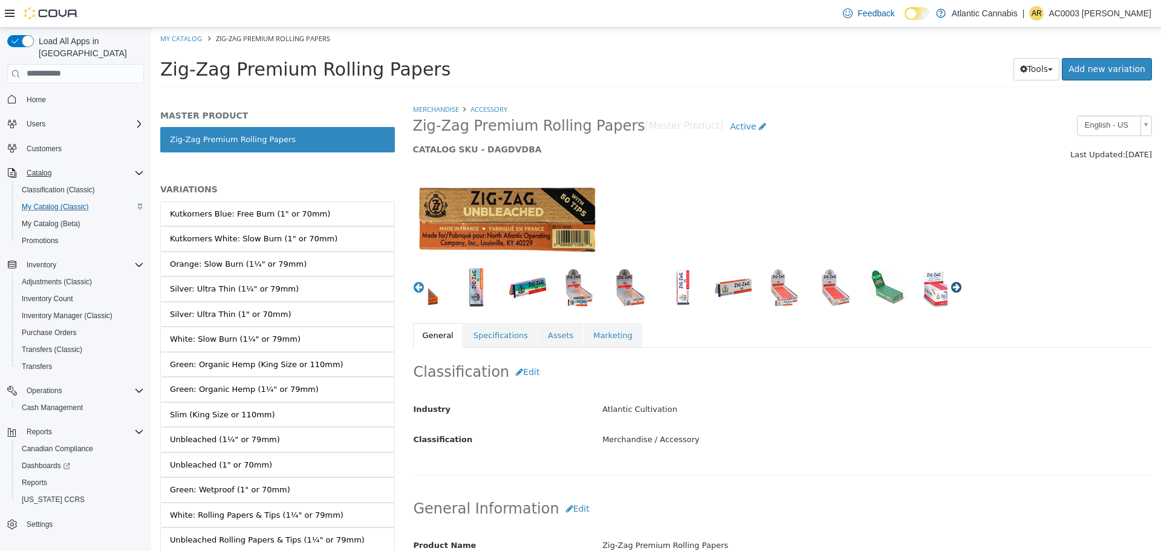
click at [953, 284] on button "Next" at bounding box center [957, 287] width 12 height 12
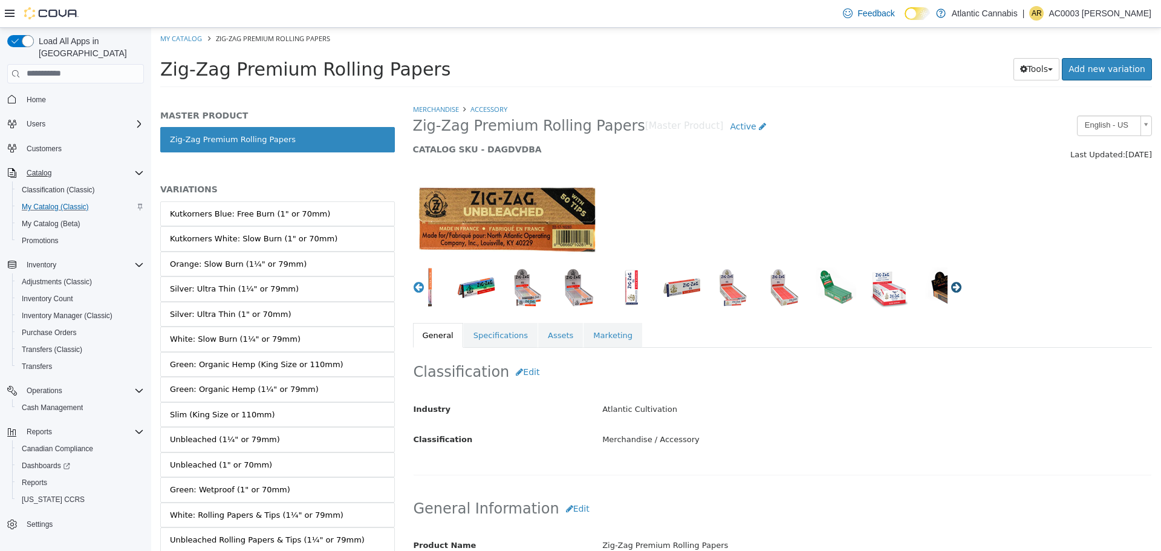
click at [953, 284] on button "Next" at bounding box center [957, 287] width 12 height 12
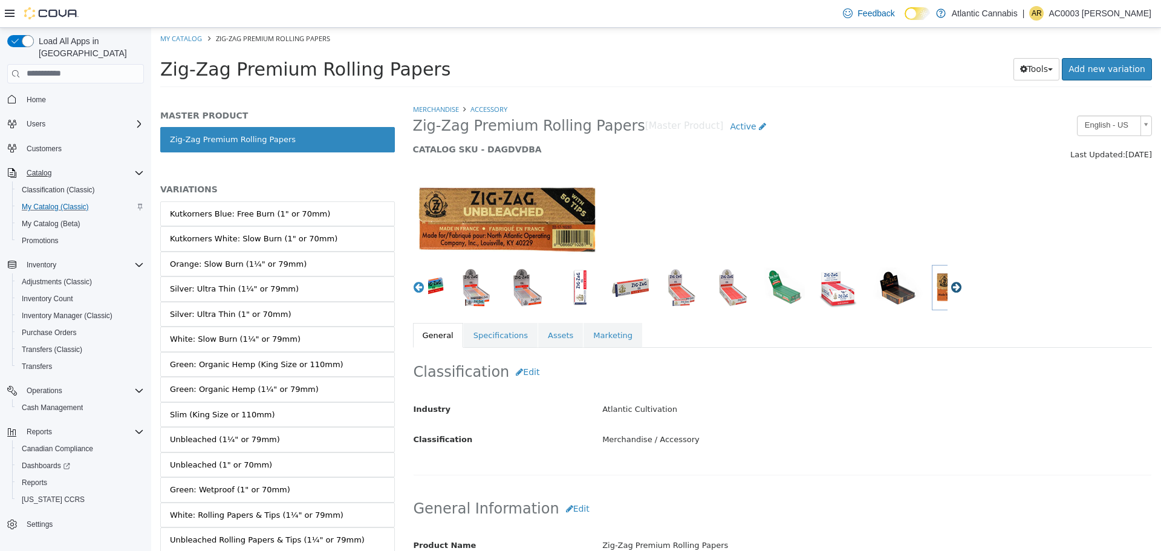
click at [953, 284] on button "Next" at bounding box center [957, 287] width 12 height 12
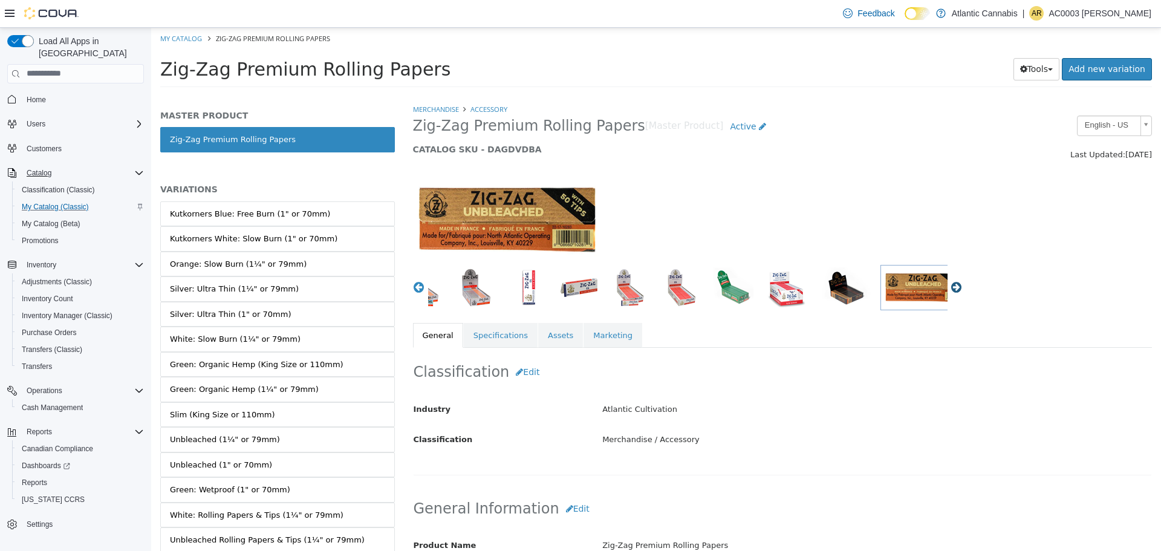
click at [953, 284] on button "Next" at bounding box center [957, 287] width 12 height 12
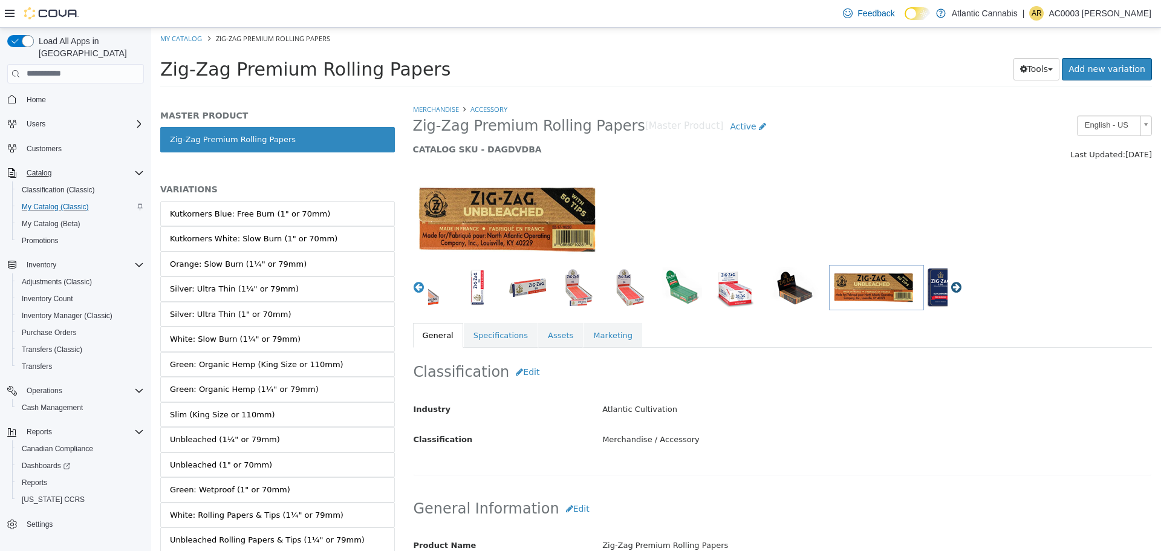
click at [953, 284] on button "Next" at bounding box center [957, 287] width 12 height 12
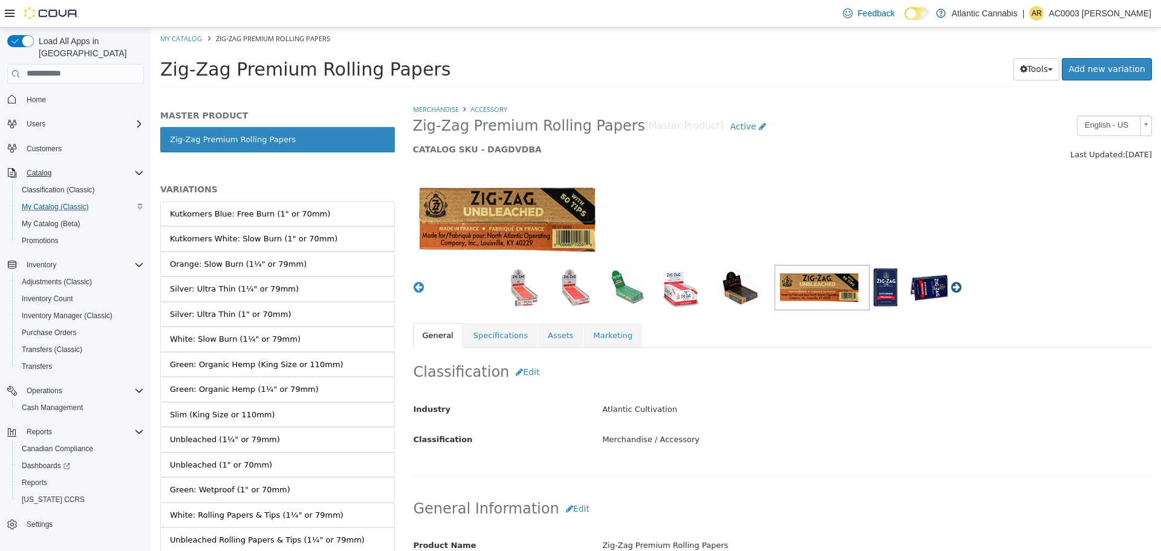
click at [953, 284] on button "Next" at bounding box center [957, 287] width 12 height 12
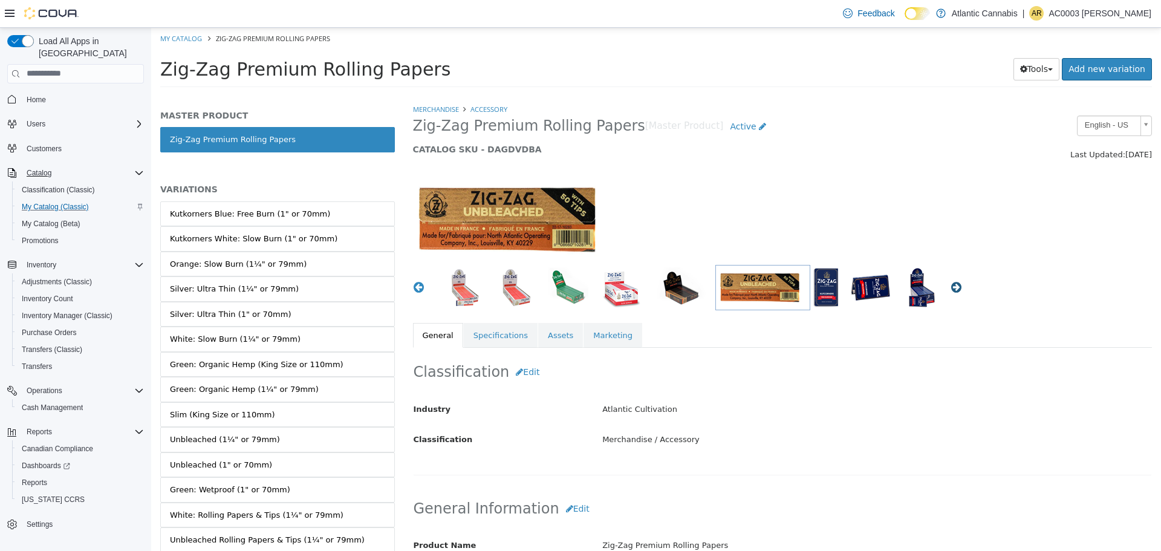
click at [953, 284] on button "Next" at bounding box center [957, 287] width 12 height 12
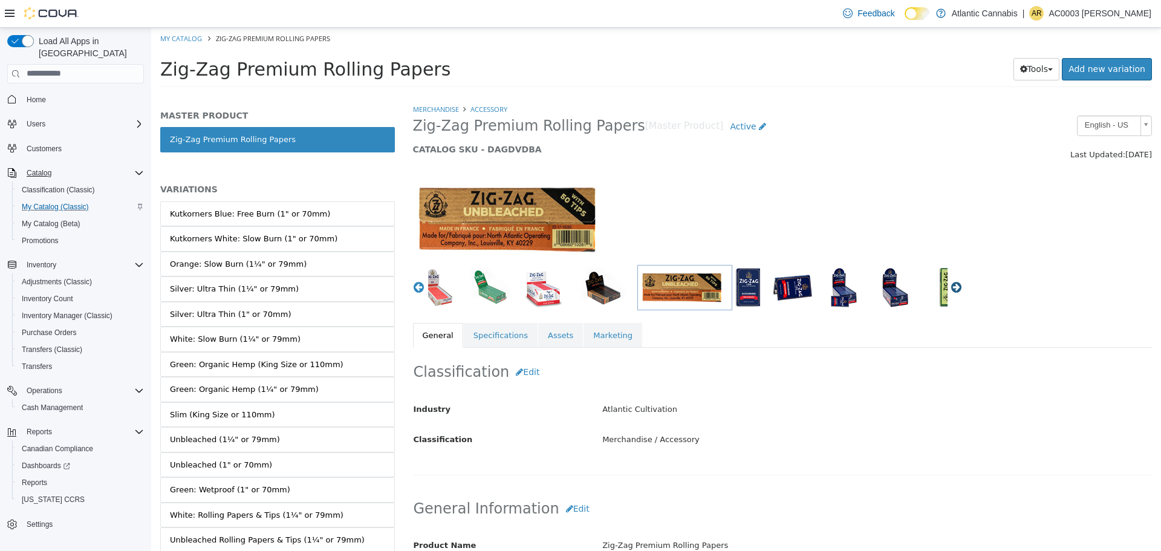
click at [953, 284] on button "Next" at bounding box center [957, 287] width 12 height 12
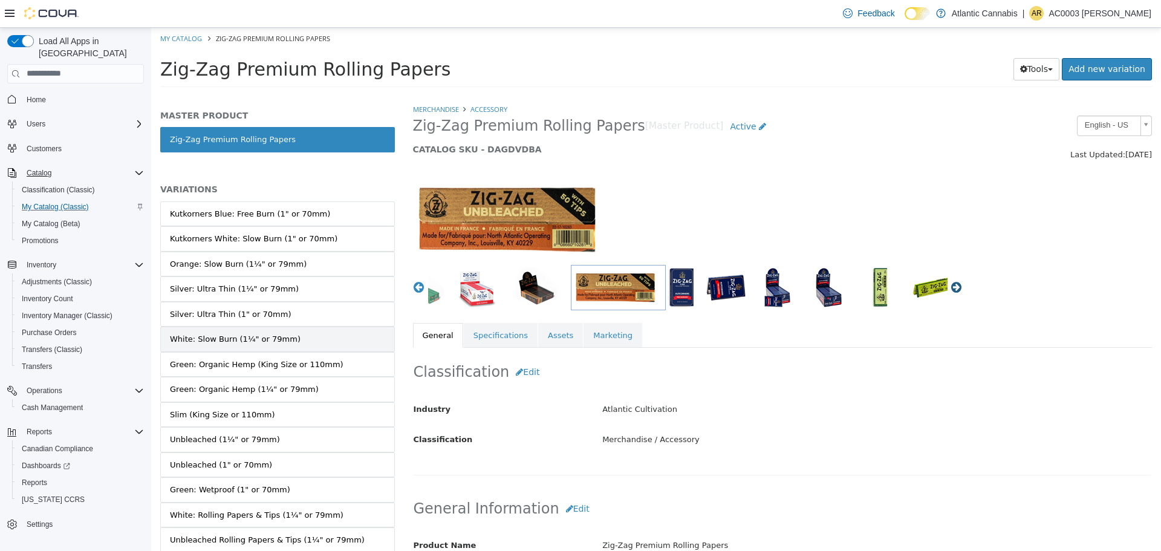
scroll to position [68, 0]
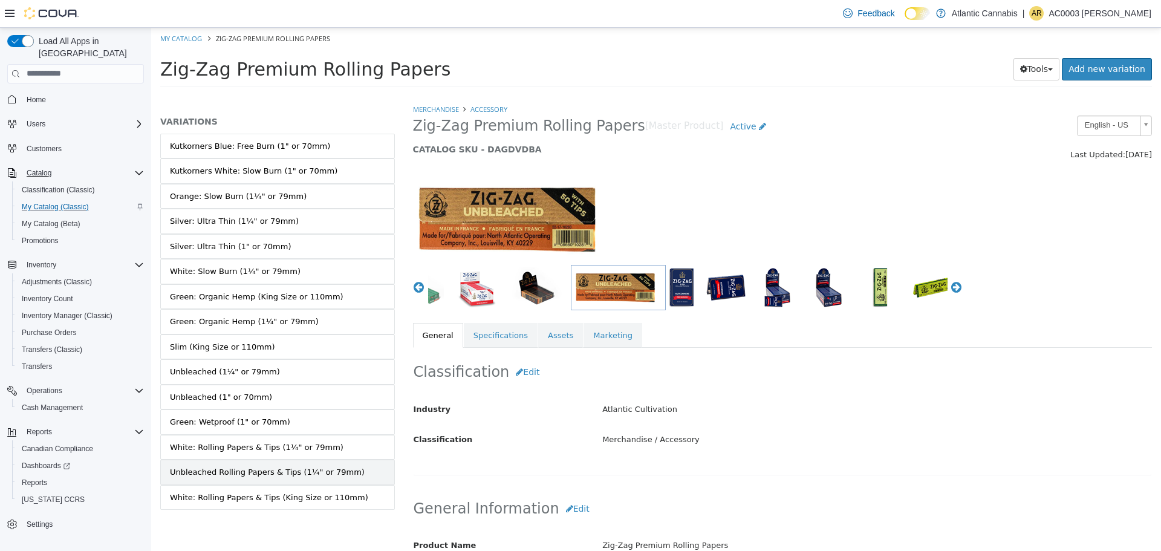
click at [286, 471] on div "Unbleached Rolling Papers & Tips (1¼" or 79mm)" at bounding box center [267, 472] width 195 height 12
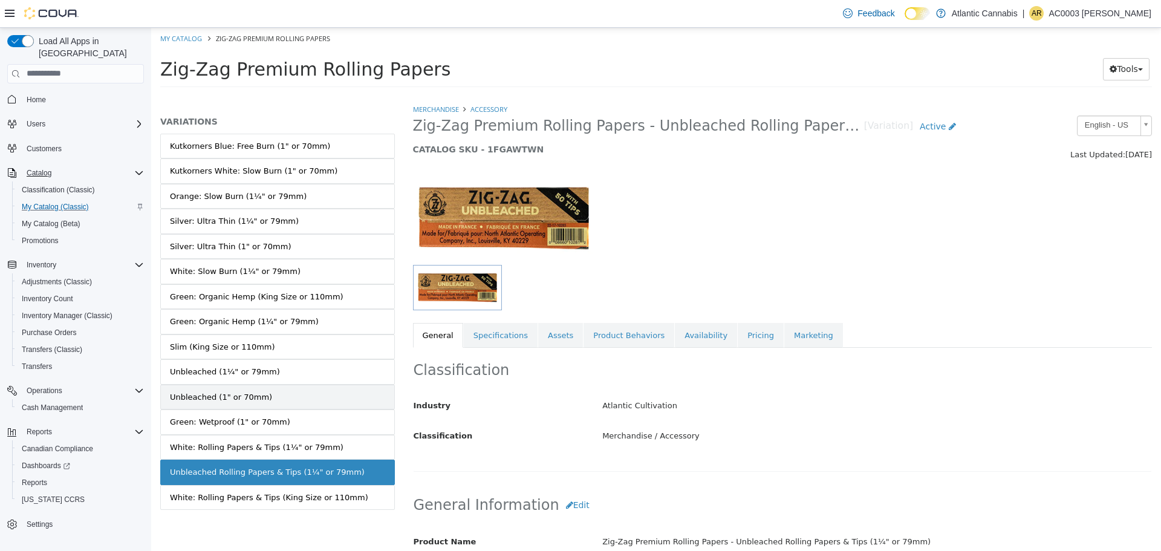
click at [278, 391] on link "Unbleached (1" or 70mm)" at bounding box center [277, 396] width 235 height 25
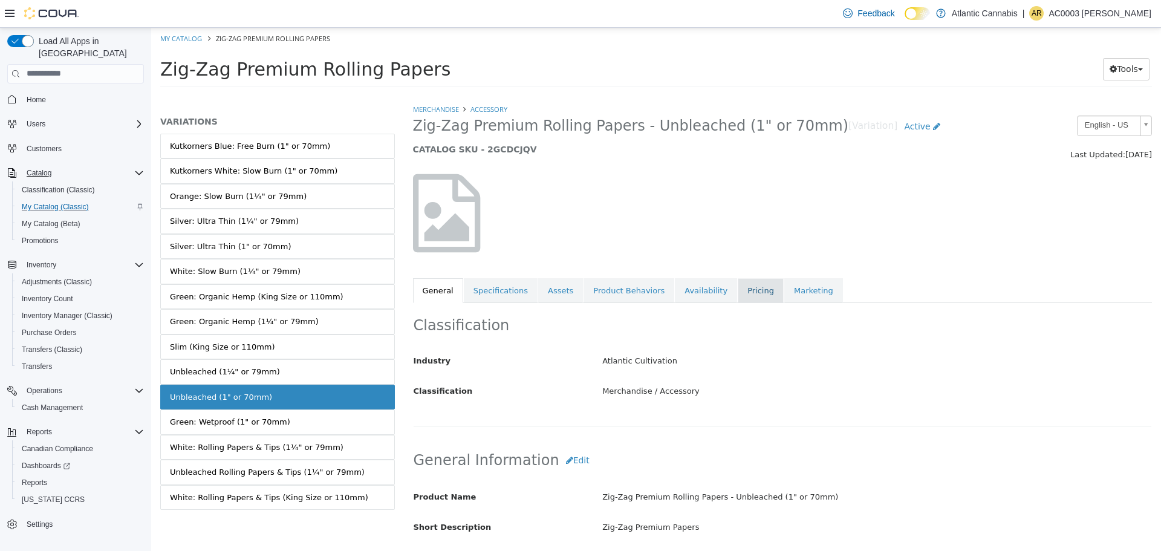
click at [738, 293] on link "Pricing" at bounding box center [761, 290] width 46 height 25
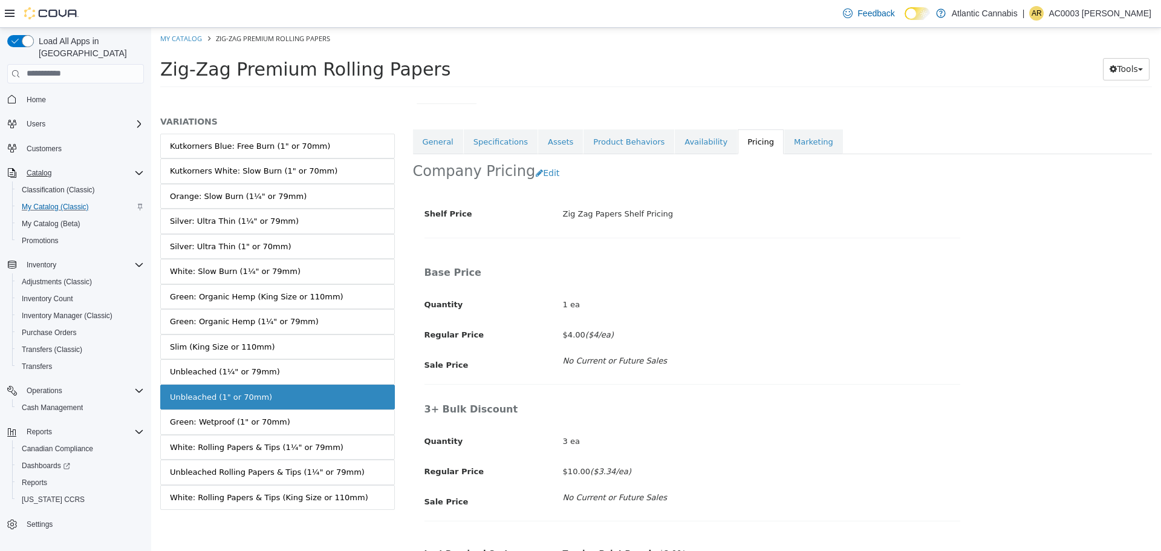
scroll to position [216, 0]
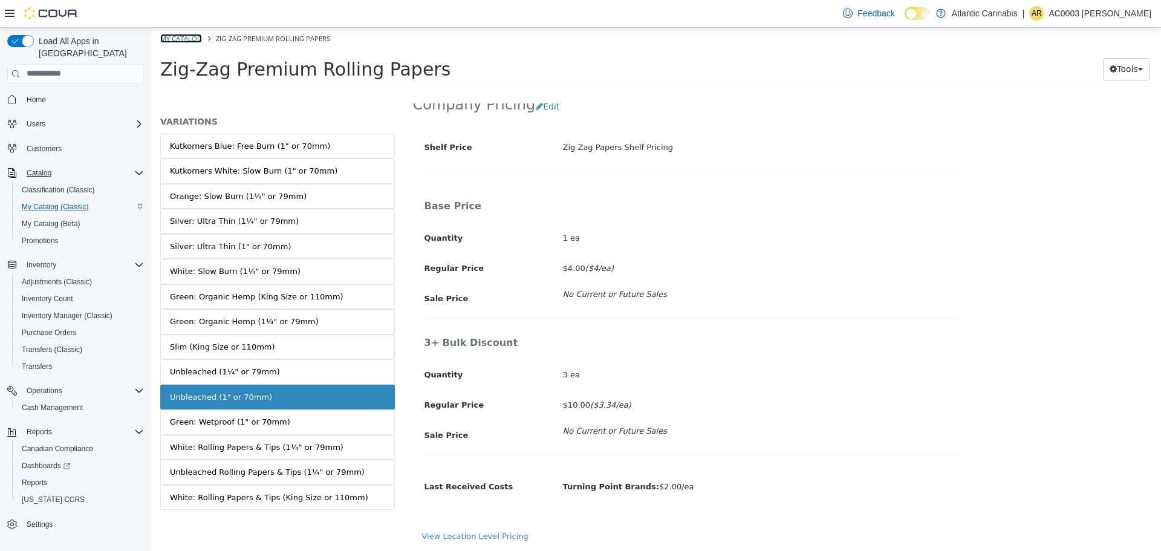
click at [189, 36] on link "My Catalog" at bounding box center [181, 37] width 42 height 9
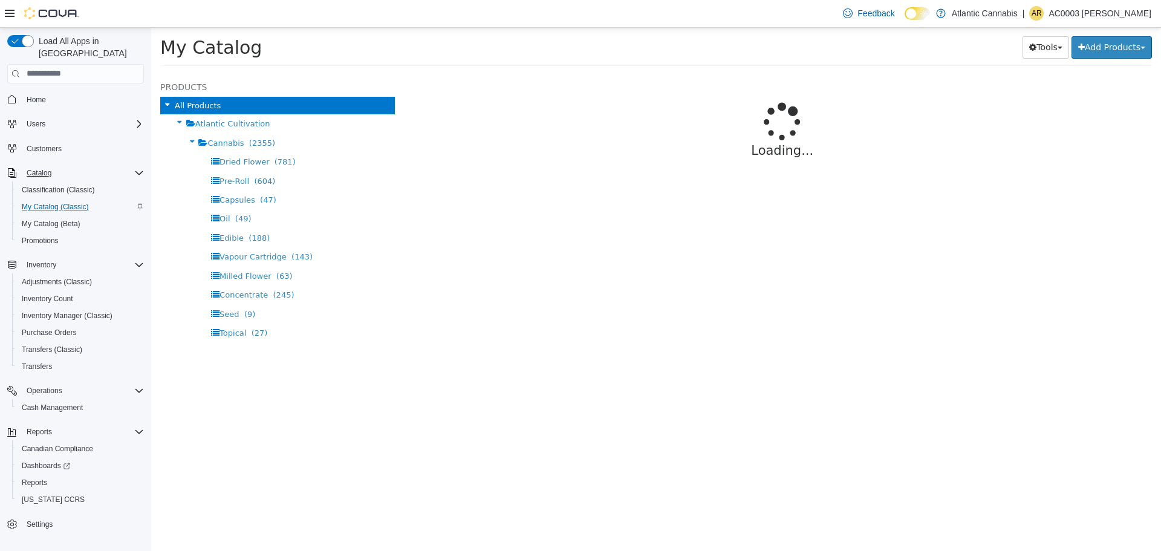
select select "**********"
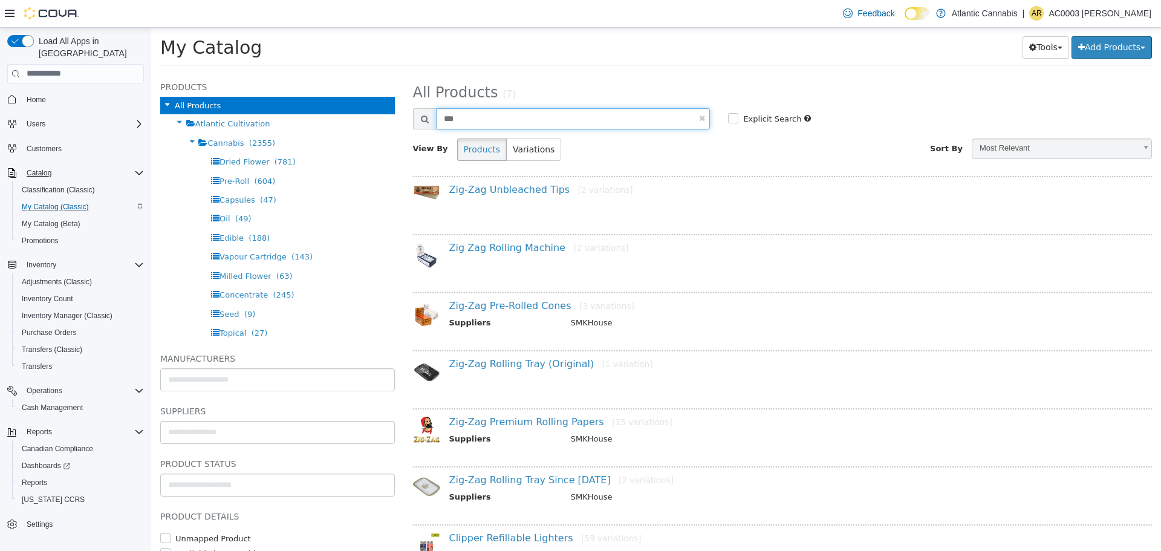
click at [550, 116] on input "***" at bounding box center [573, 118] width 275 height 21
type input "*"
type input "****"
select select "**********"
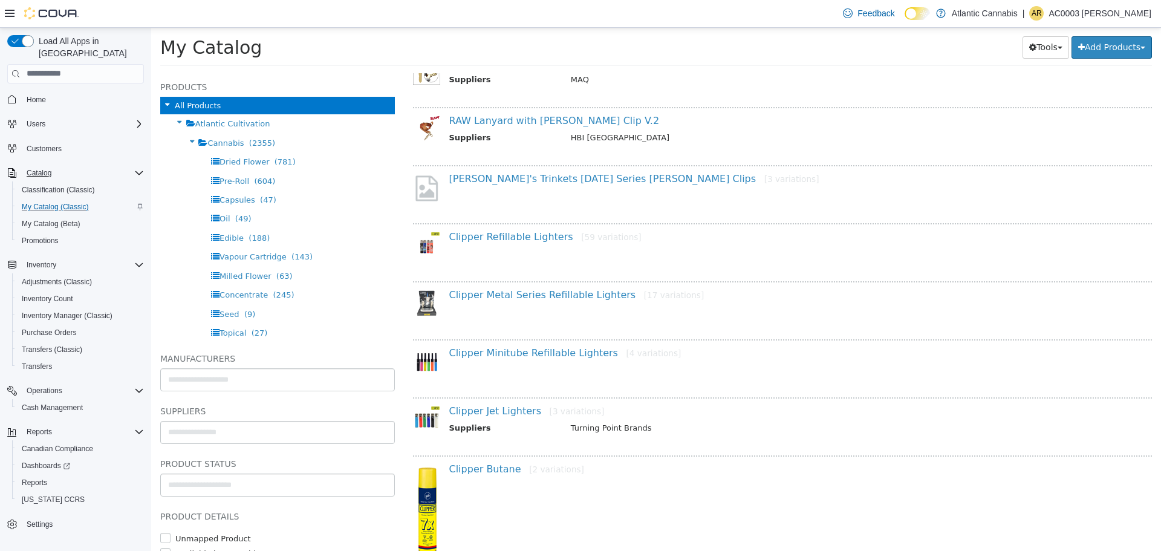
scroll to position [363, 0]
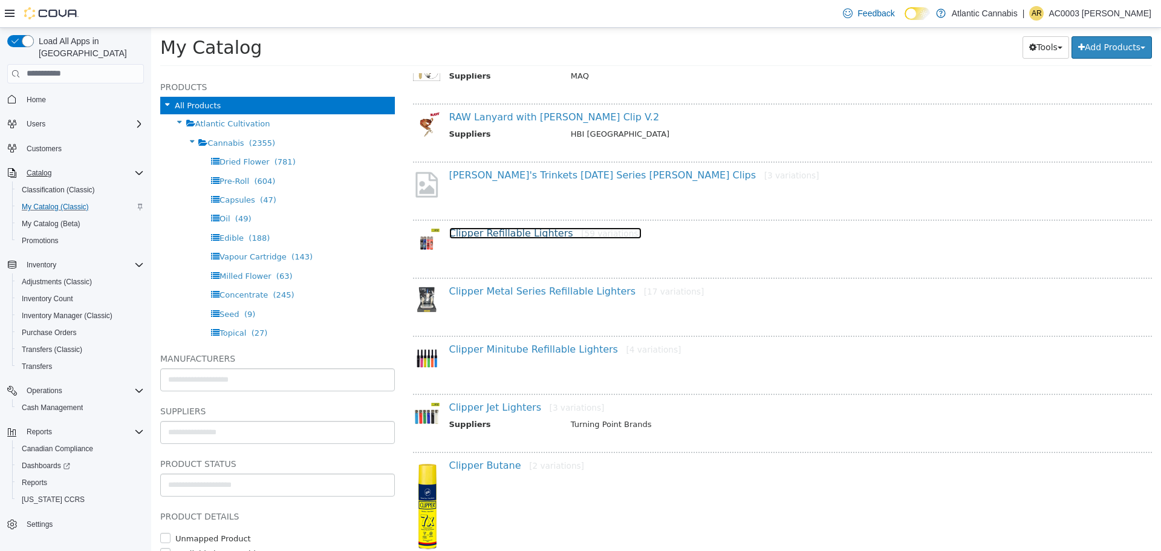
click at [598, 230] on small "[59 variations]" at bounding box center [611, 233] width 60 height 10
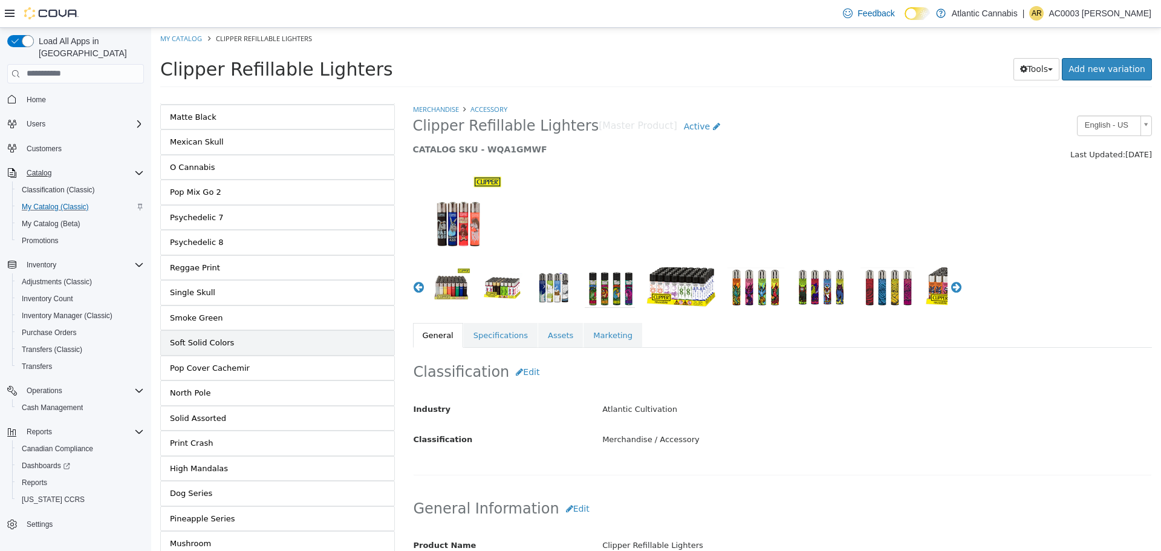
scroll to position [302, 0]
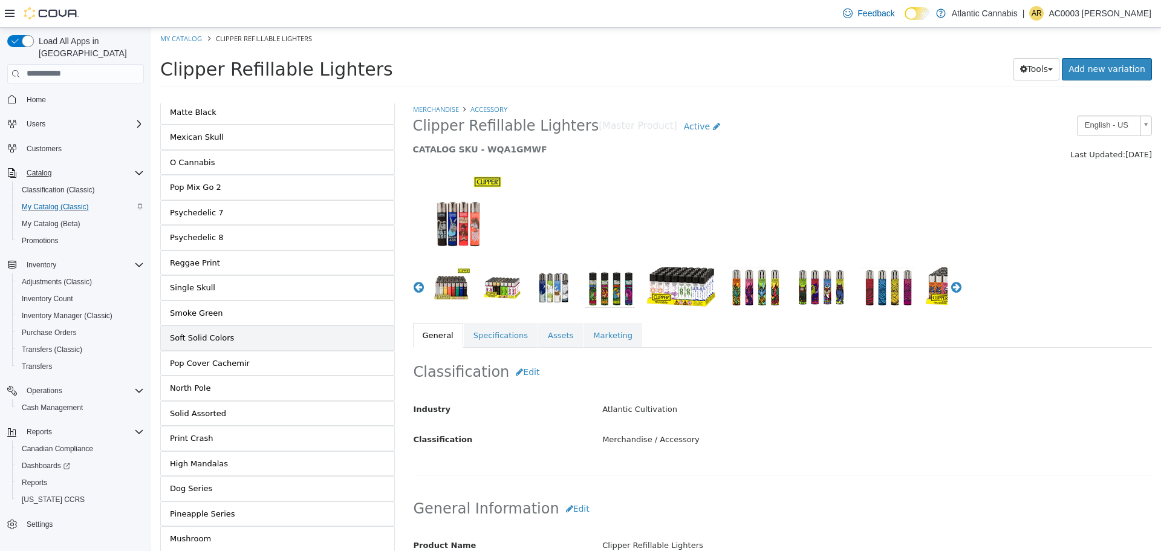
click at [250, 340] on link "Soft Solid Colors" at bounding box center [277, 337] width 235 height 25
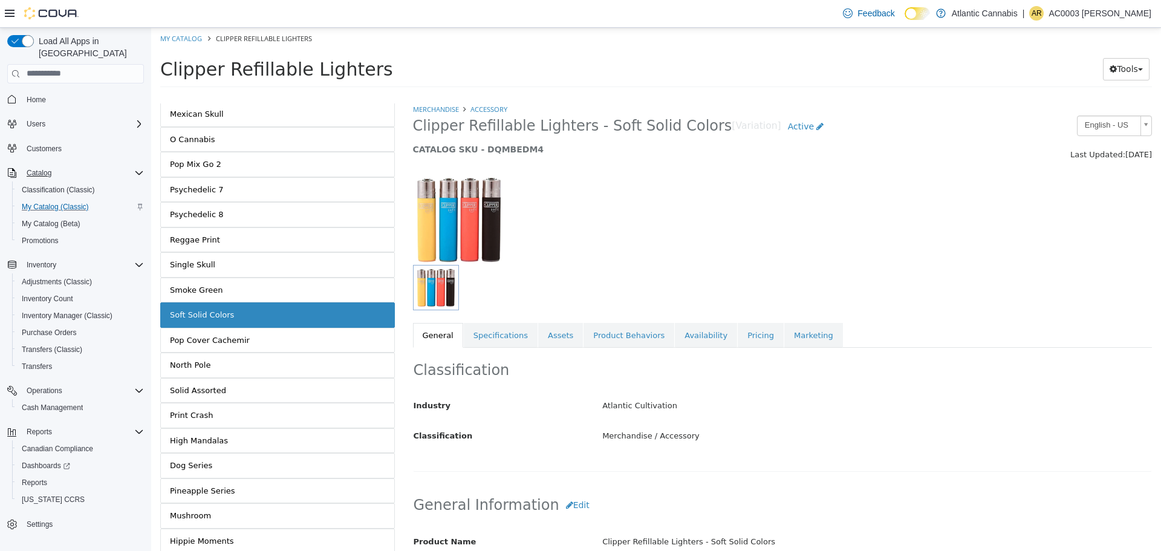
scroll to position [386, 0]
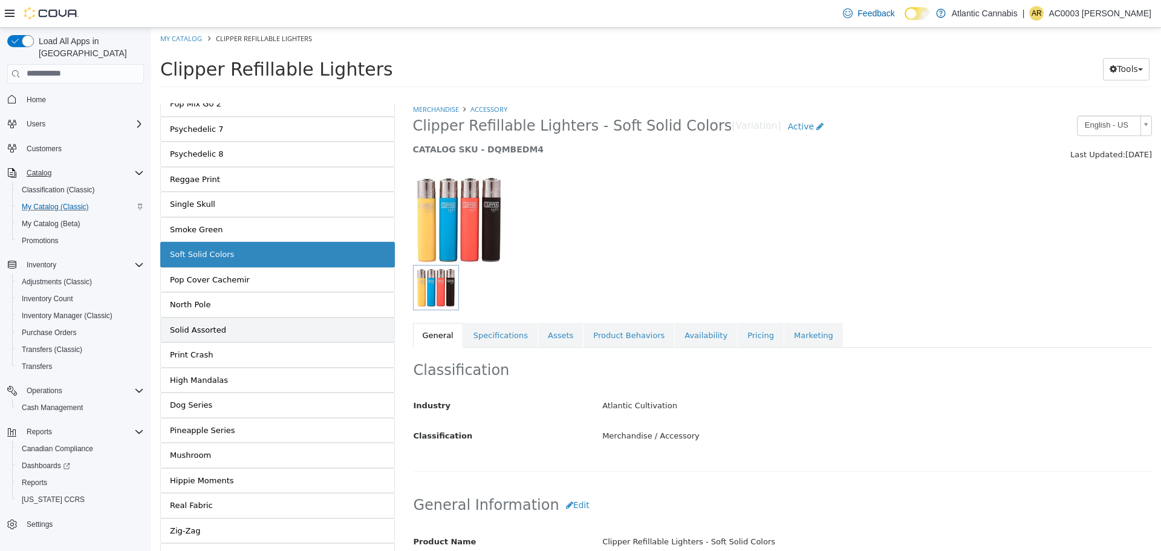
click at [265, 334] on link "Solid Assorted" at bounding box center [277, 329] width 235 height 25
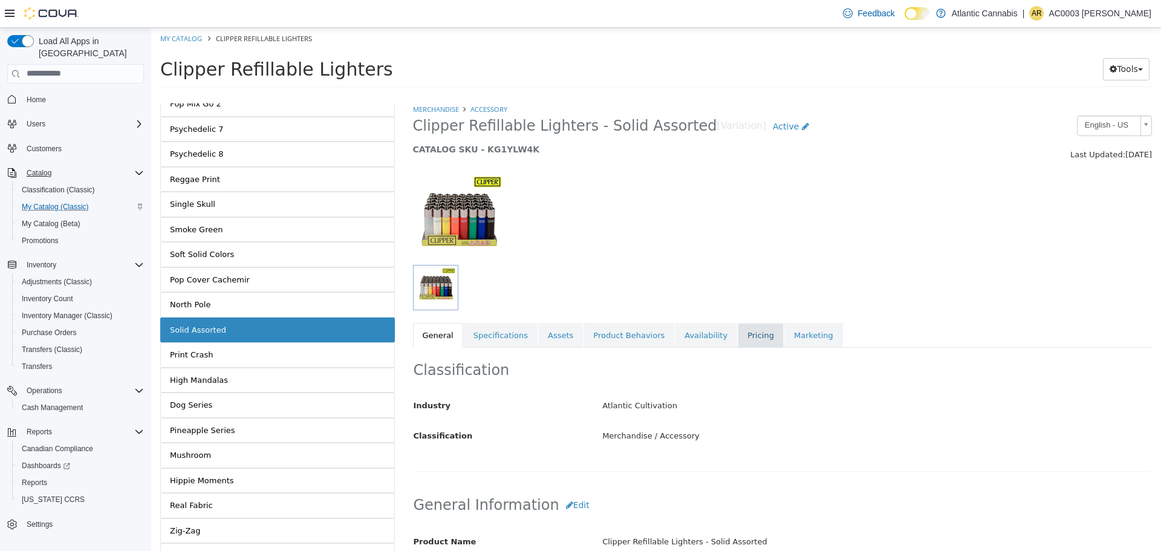
click at [738, 333] on link "Pricing" at bounding box center [761, 334] width 46 height 25
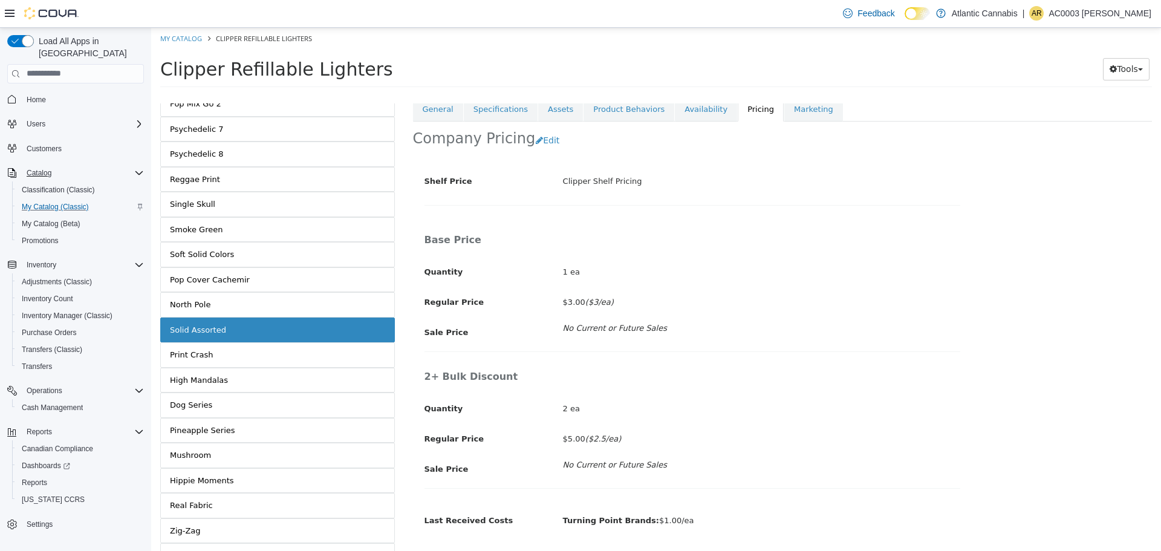
scroll to position [261, 0]
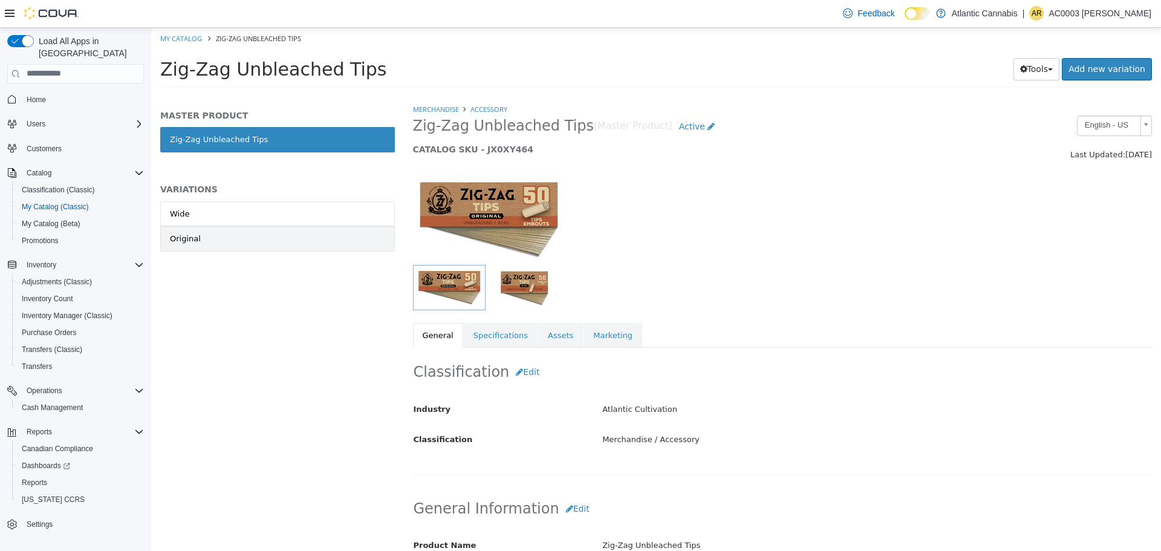
click at [269, 230] on link "Original" at bounding box center [277, 238] width 235 height 25
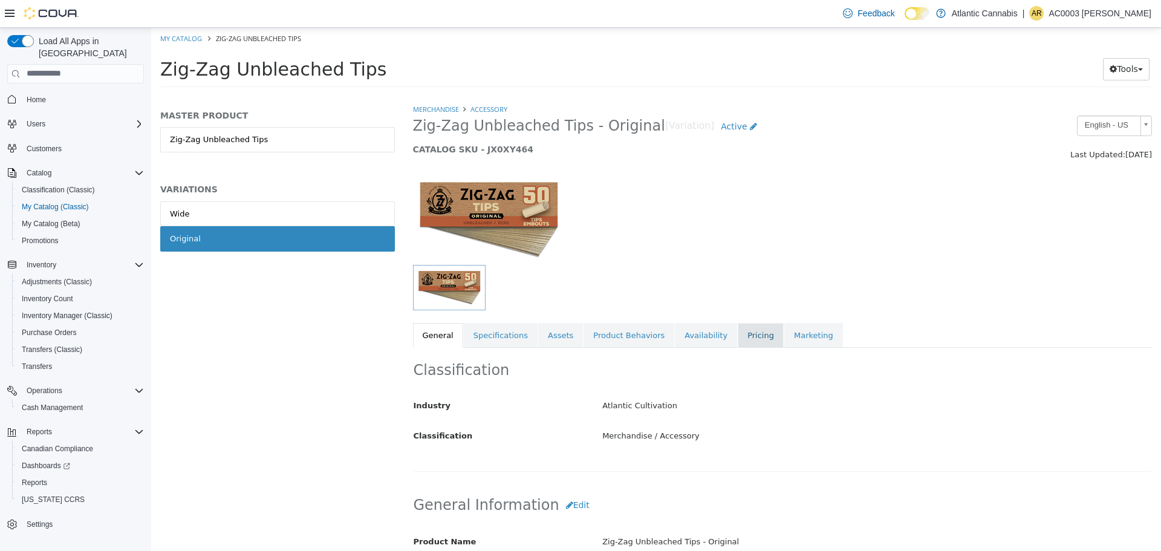
click at [738, 339] on link "Pricing" at bounding box center [761, 334] width 46 height 25
